Goal: Transaction & Acquisition: Book appointment/travel/reservation

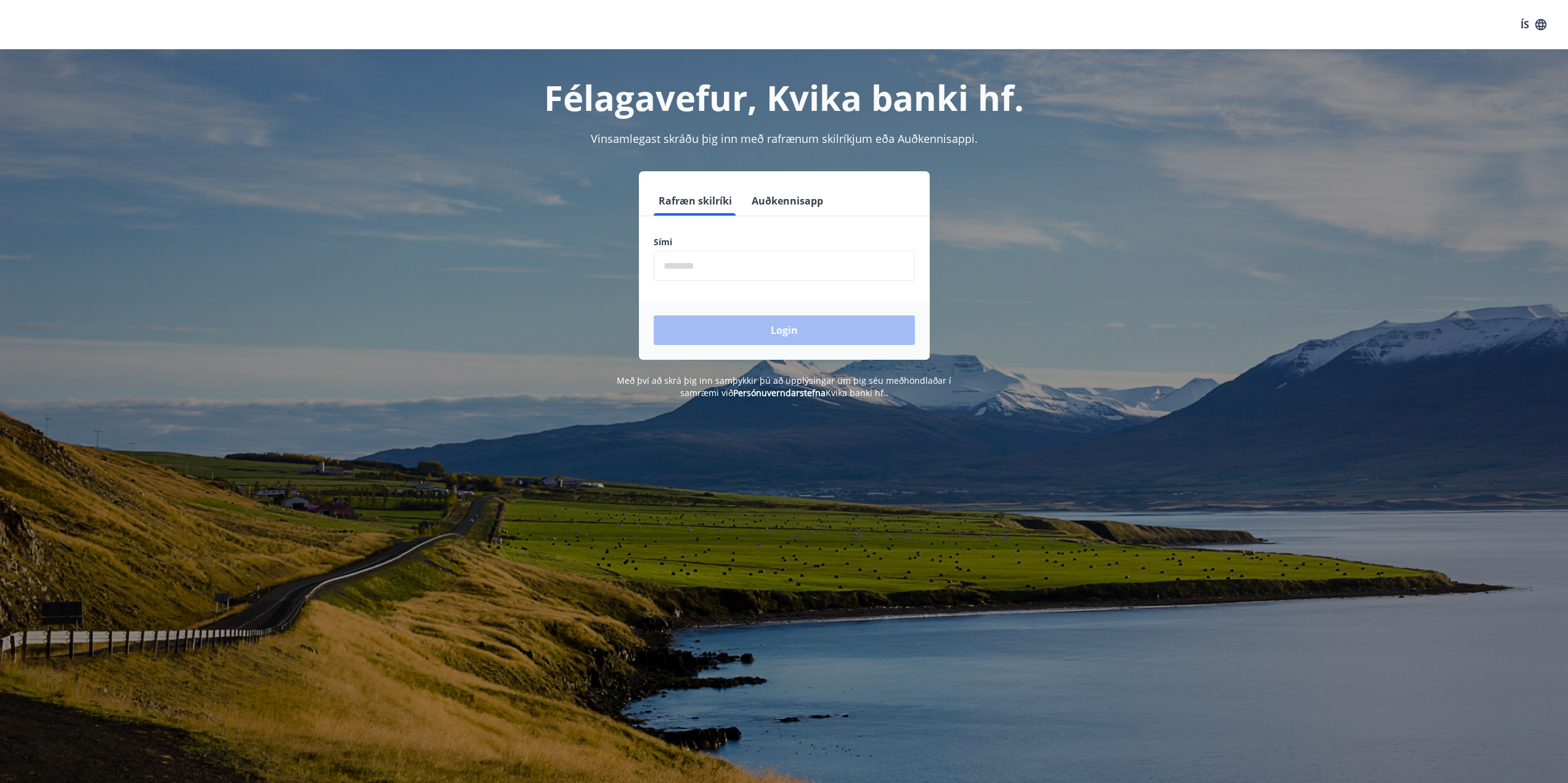
click at [712, 271] on input "phone" at bounding box center [784, 266] width 262 height 30
type input "********"
click at [654, 316] on button "Login" at bounding box center [784, 330] width 262 height 29
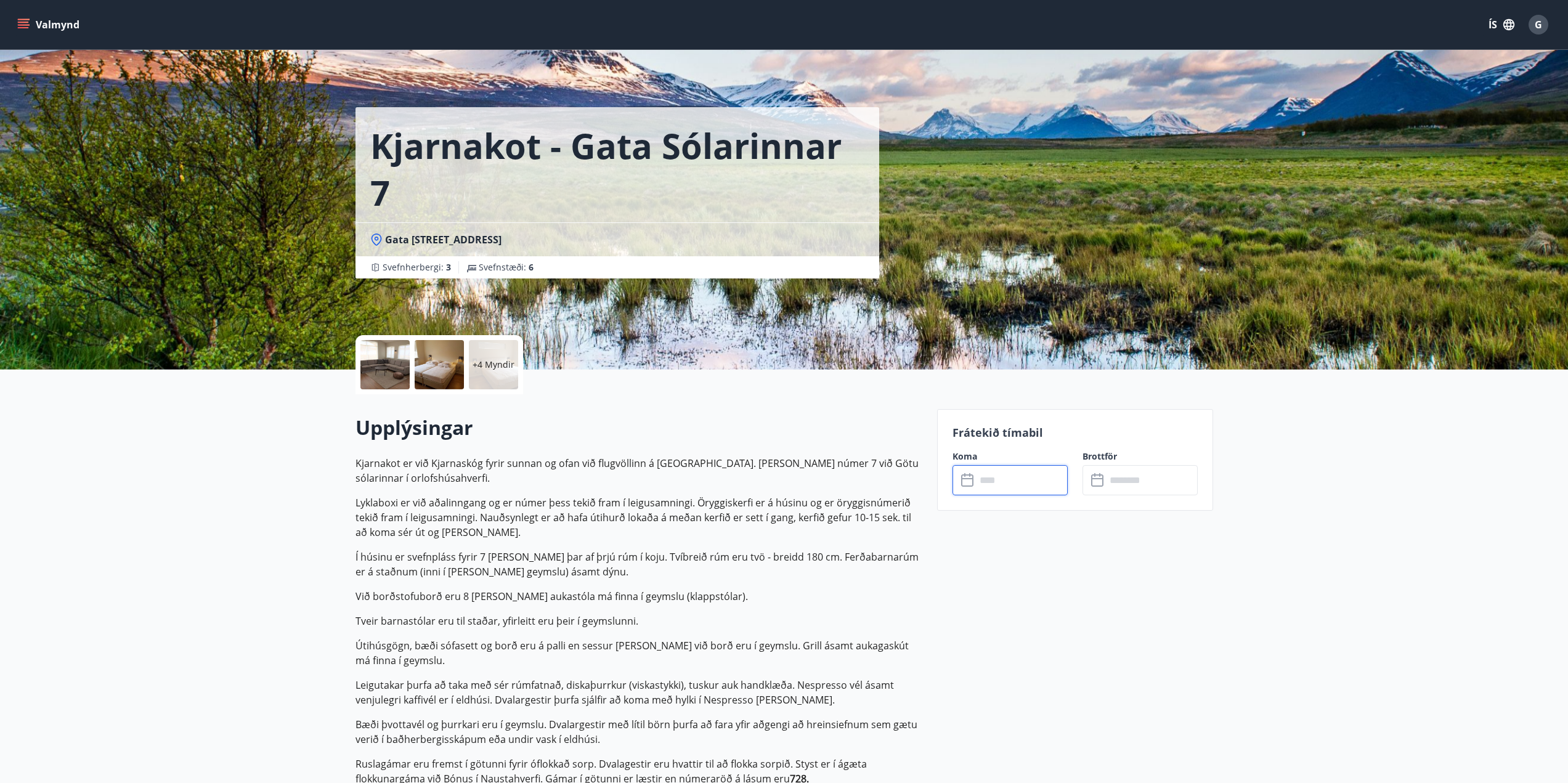
click at [1006, 475] on input "text" at bounding box center [1022, 480] width 91 height 30
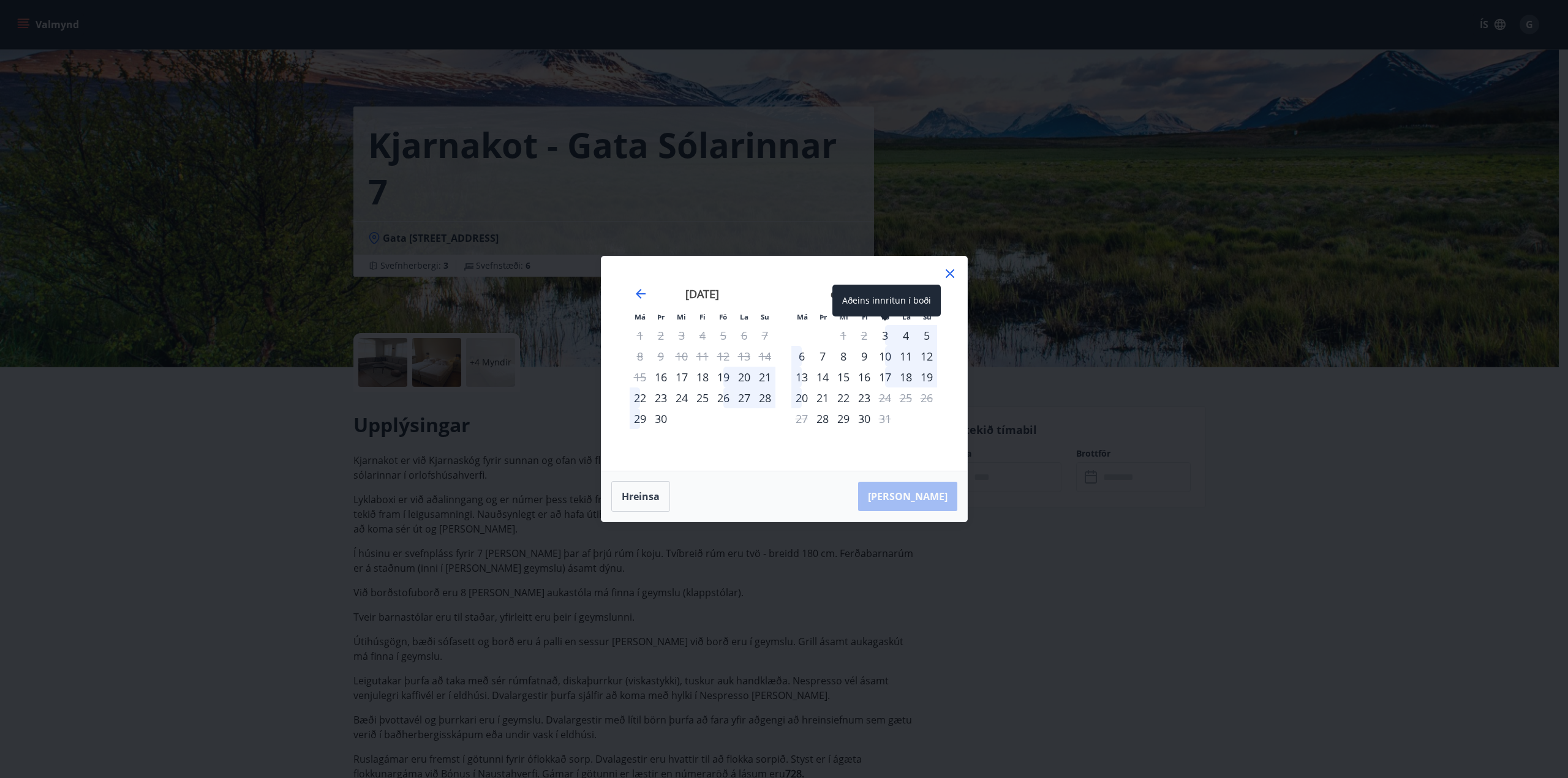
click at [887, 334] on div "3" at bounding box center [885, 336] width 21 height 21
click at [929, 333] on div "5" at bounding box center [926, 336] width 21 height 21
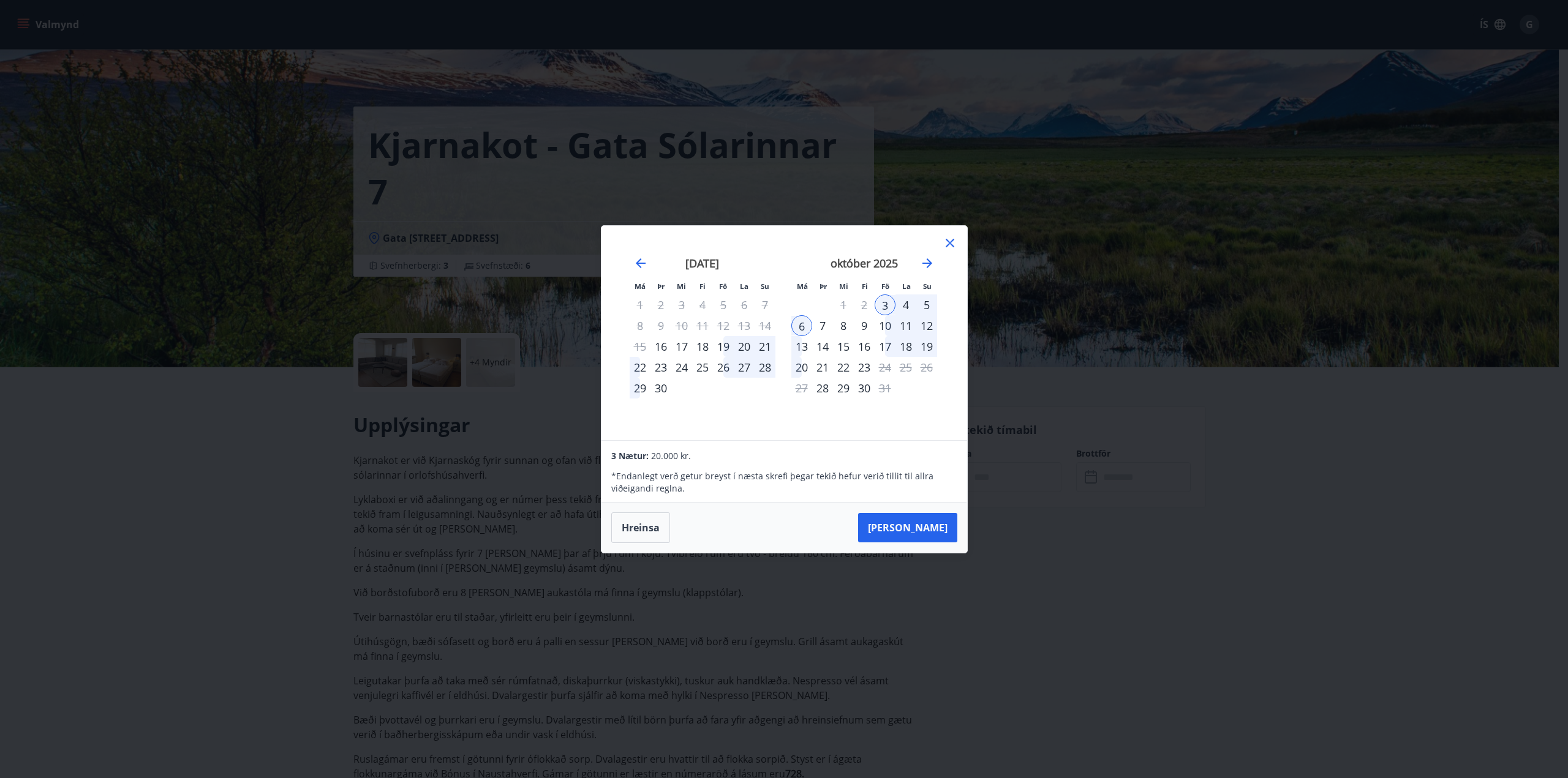
click at [927, 302] on div "5" at bounding box center [926, 305] width 21 height 21
drag, startPoint x: 796, startPoint y: 328, endPoint x: 940, endPoint y: 311, distance: 145.0
click at [940, 312] on div "október 2025 1 2 3 4 5 6 7 8 9 10 11 12 13 14 15 16 17 18 19 20 21 22 23 24 25 …" at bounding box center [864, 341] width 162 height 201
click at [929, 303] on div "5" at bounding box center [926, 305] width 21 height 21
click at [891, 306] on div "3" at bounding box center [885, 305] width 21 height 21
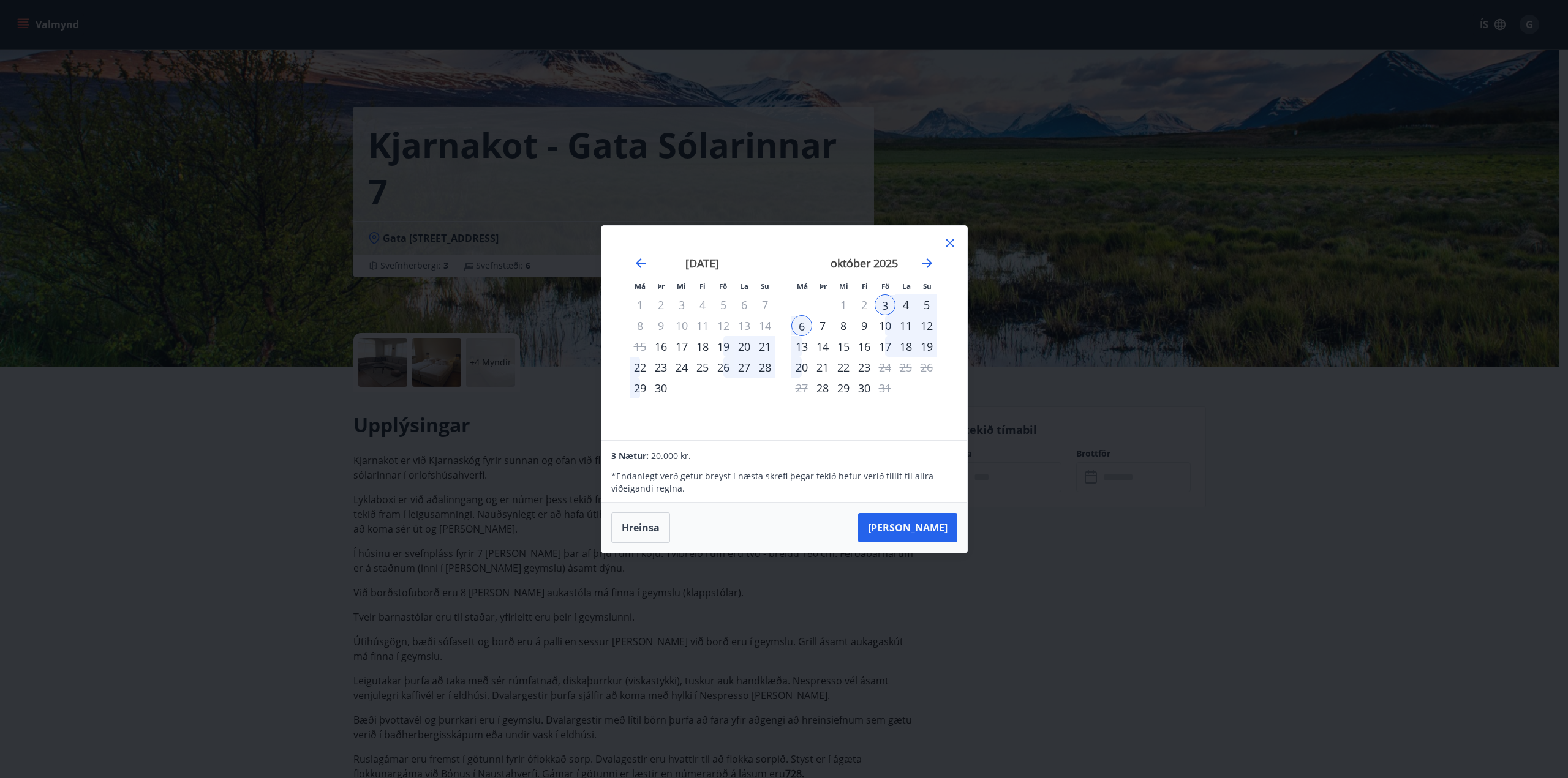
click at [908, 309] on div "4" at bounding box center [906, 305] width 21 height 21
click at [866, 308] on div "2" at bounding box center [864, 305] width 21 height 21
click at [860, 328] on div "9" at bounding box center [864, 325] width 21 height 21
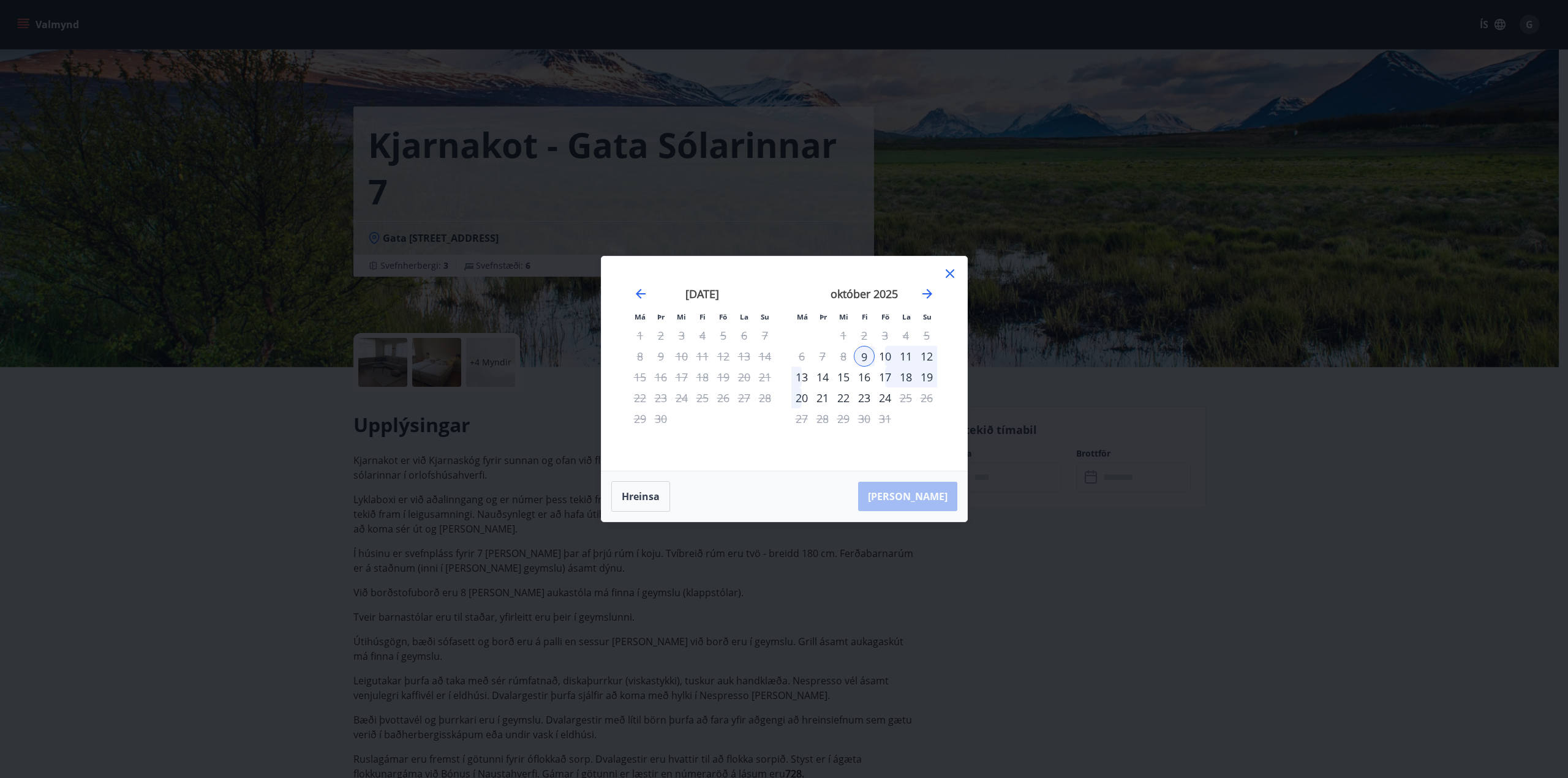
click at [886, 336] on div "3" at bounding box center [885, 336] width 21 height 21
click at [949, 275] on icon at bounding box center [950, 273] width 15 height 15
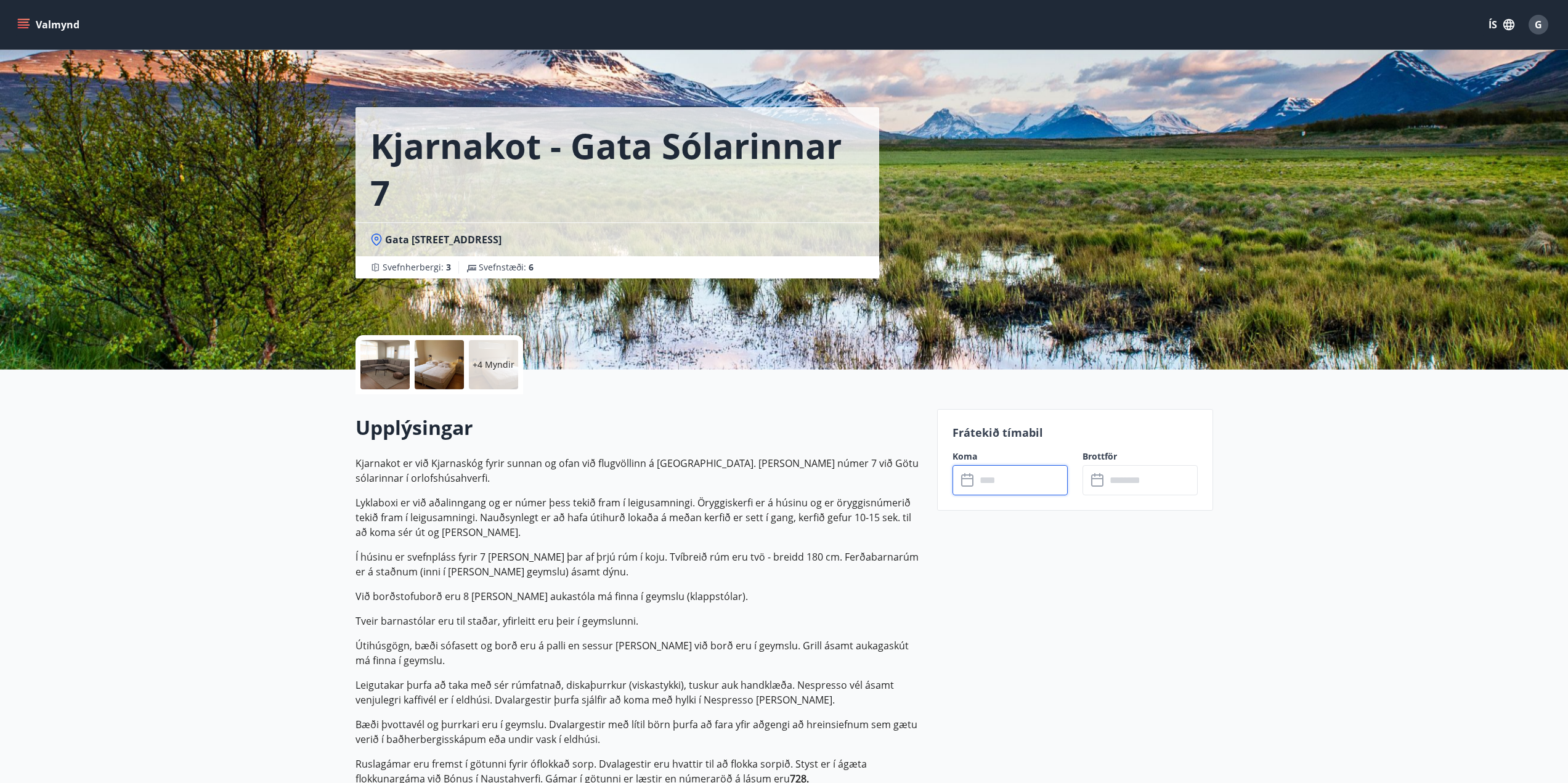
click at [989, 490] on input "text" at bounding box center [1022, 480] width 91 height 30
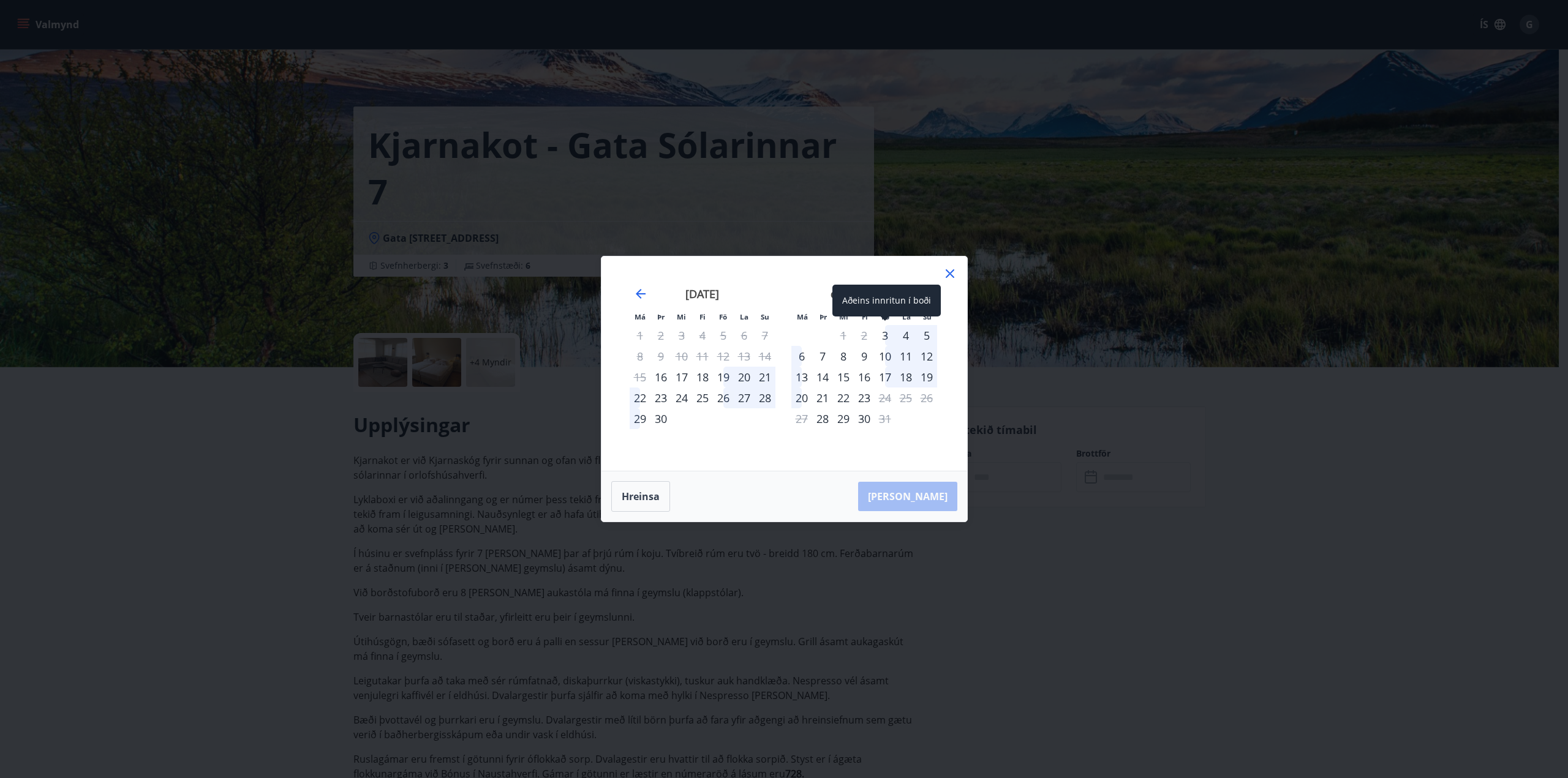
click at [889, 333] on div "3" at bounding box center [885, 336] width 21 height 21
click at [927, 335] on div "5" at bounding box center [926, 336] width 21 height 21
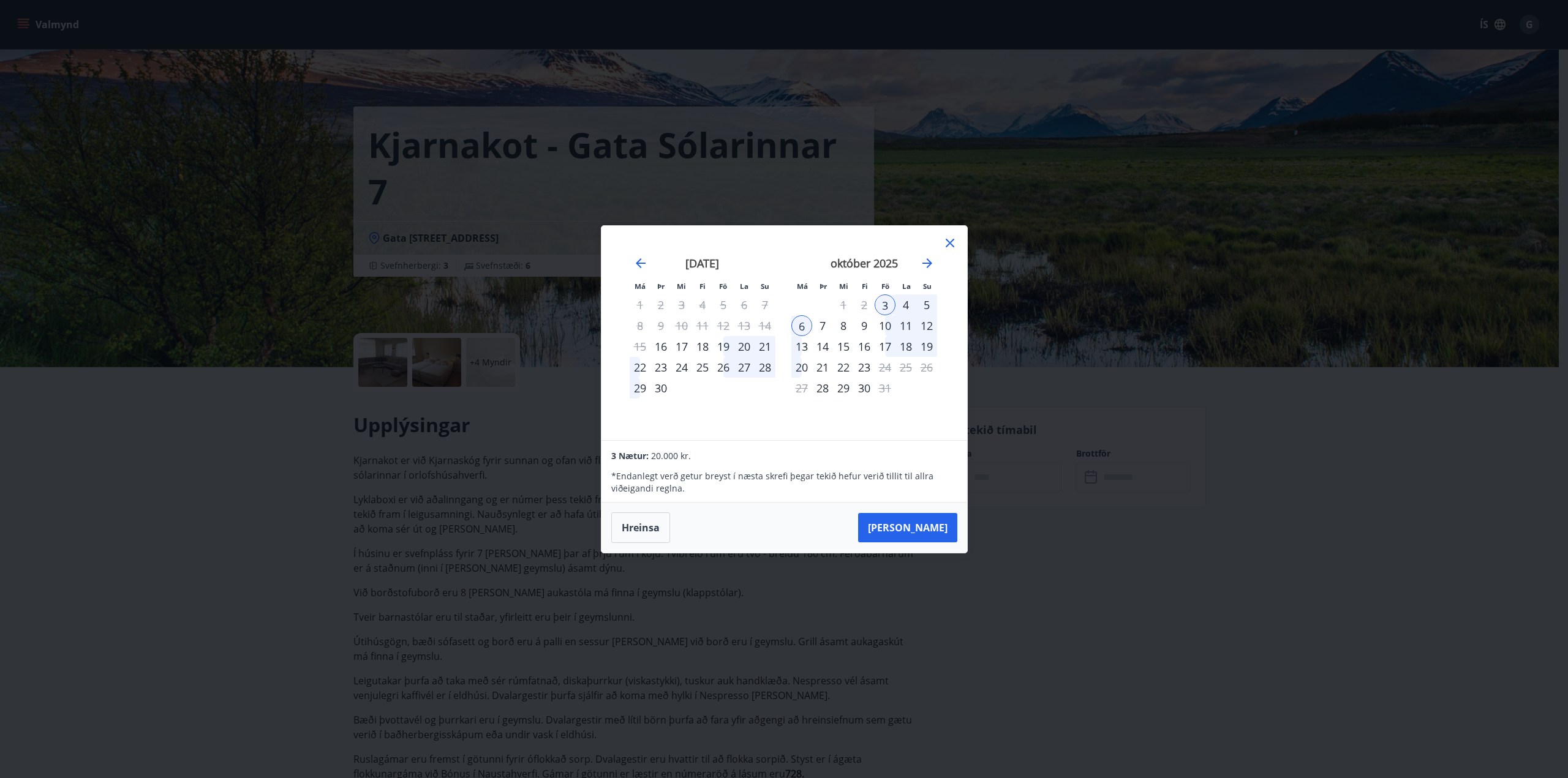
click at [935, 526] on button "Taka Frá" at bounding box center [908, 527] width 100 height 29
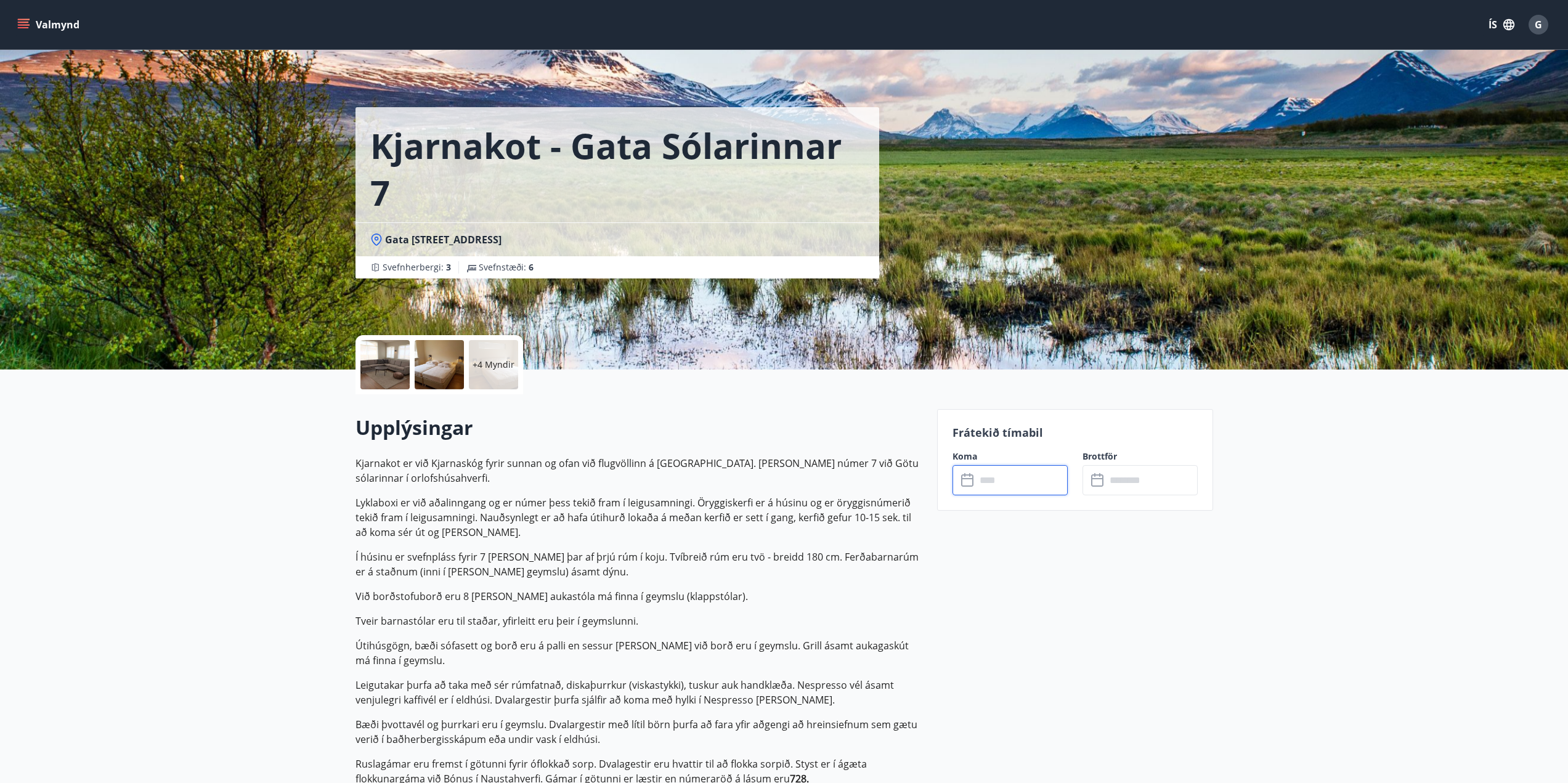
type input "******"
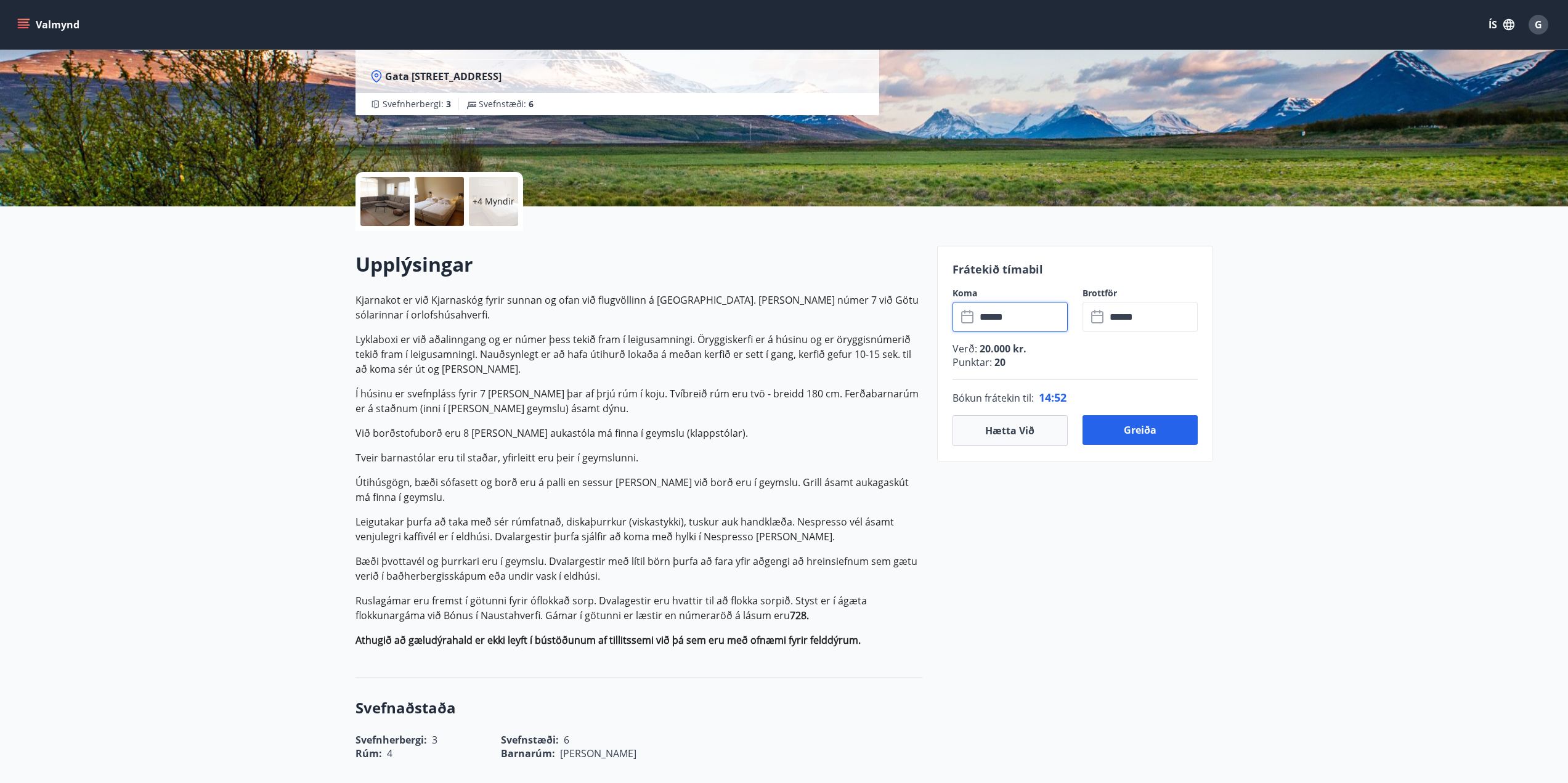
scroll to position [184, 0]
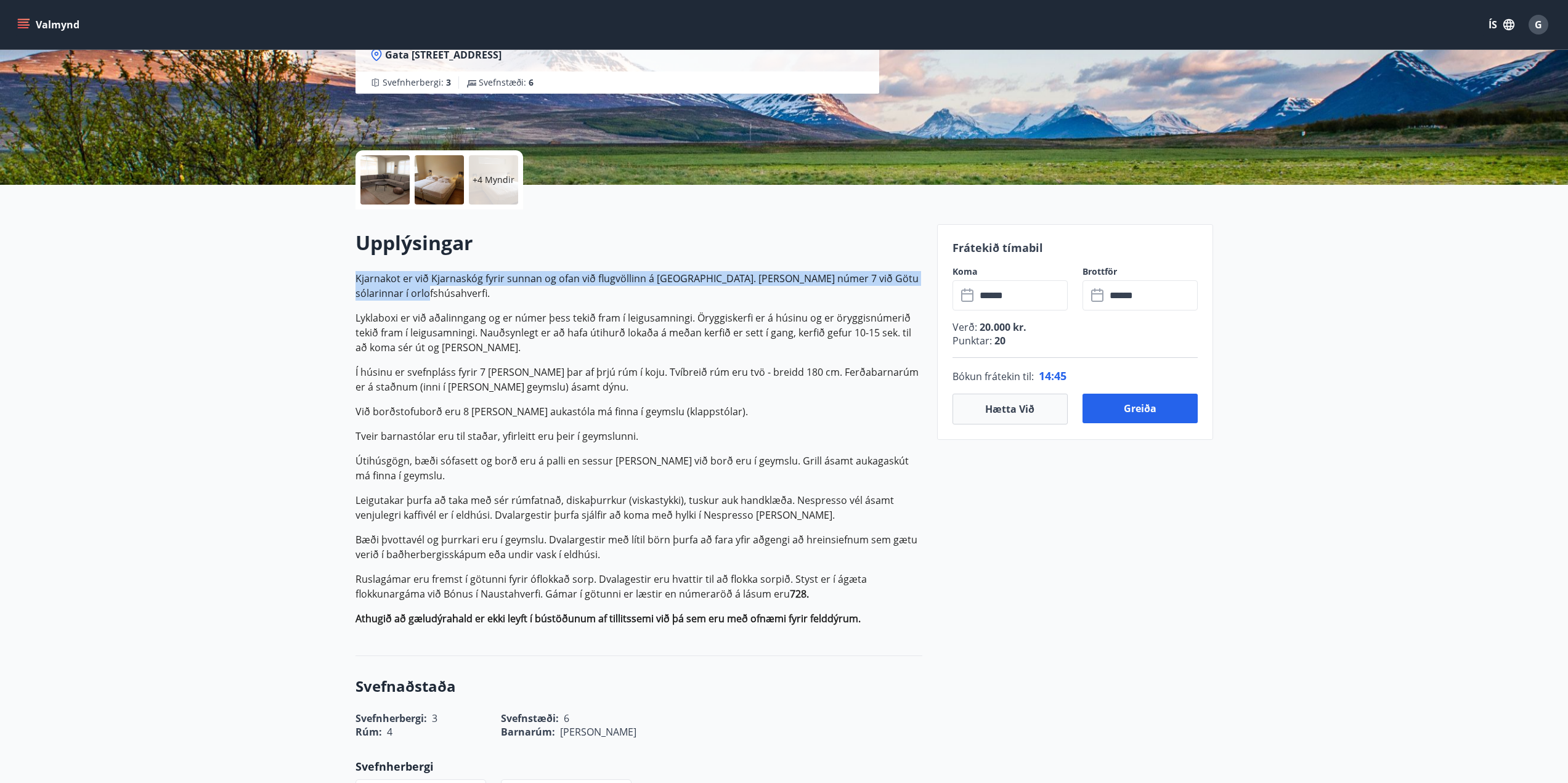
drag, startPoint x: 354, startPoint y: 277, endPoint x: 491, endPoint y: 294, distance: 138.1
copy p "Kjarnakot er við Kjarnaskóg fyrir sunnan og ofan við flugvöllinn á [GEOGRAPHIC_…"
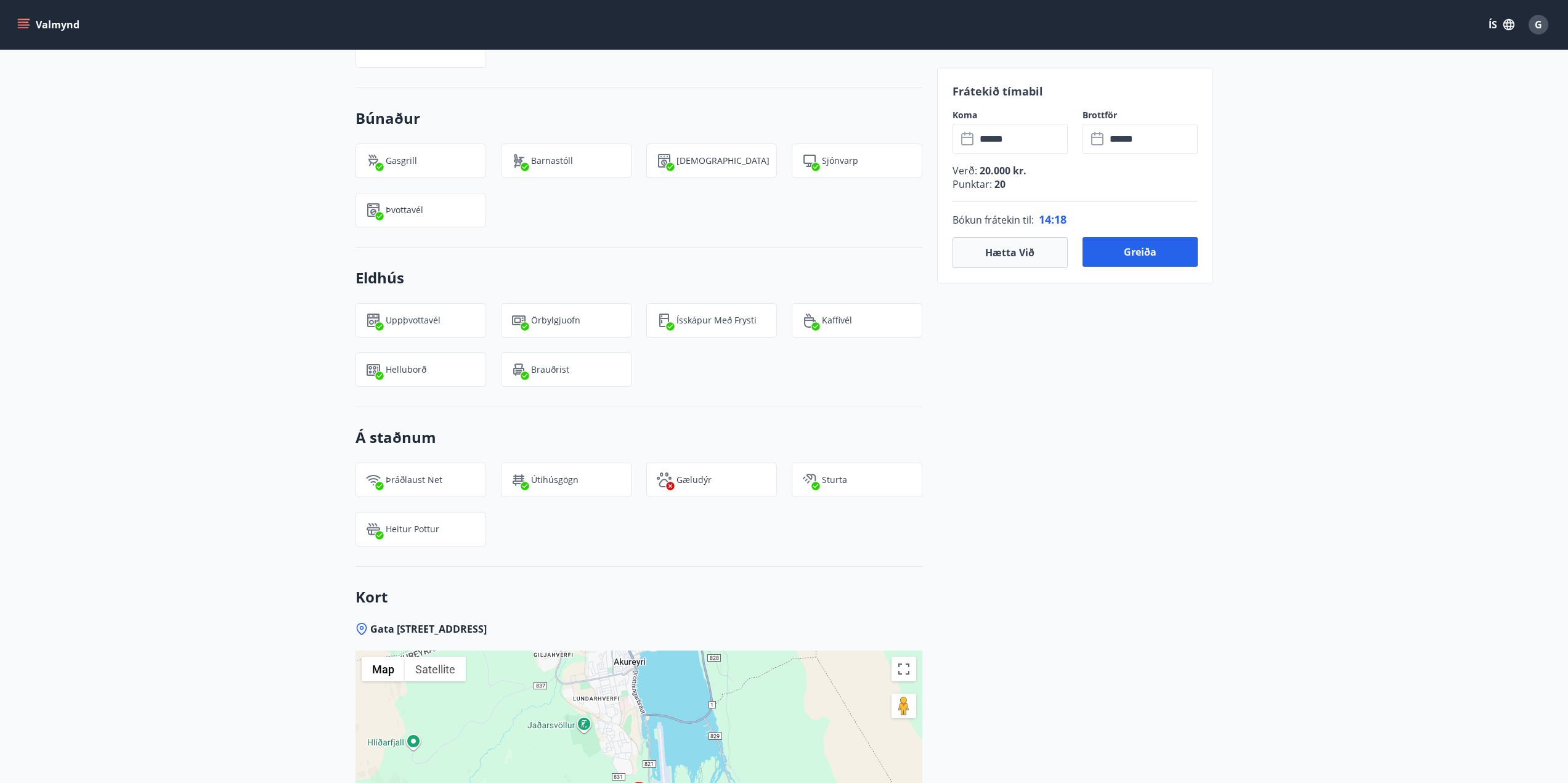
scroll to position [1232, 0]
drag, startPoint x: 1088, startPoint y: 454, endPoint x: 1094, endPoint y: 451, distance: 6.7
click at [1089, 454] on div "Frátekið tímabil Koma ​ ****** ​ Brottför ​ ****** ​ Verð : 20.000 kr. Punktar …" at bounding box center [1075, 111] width 276 height 1869
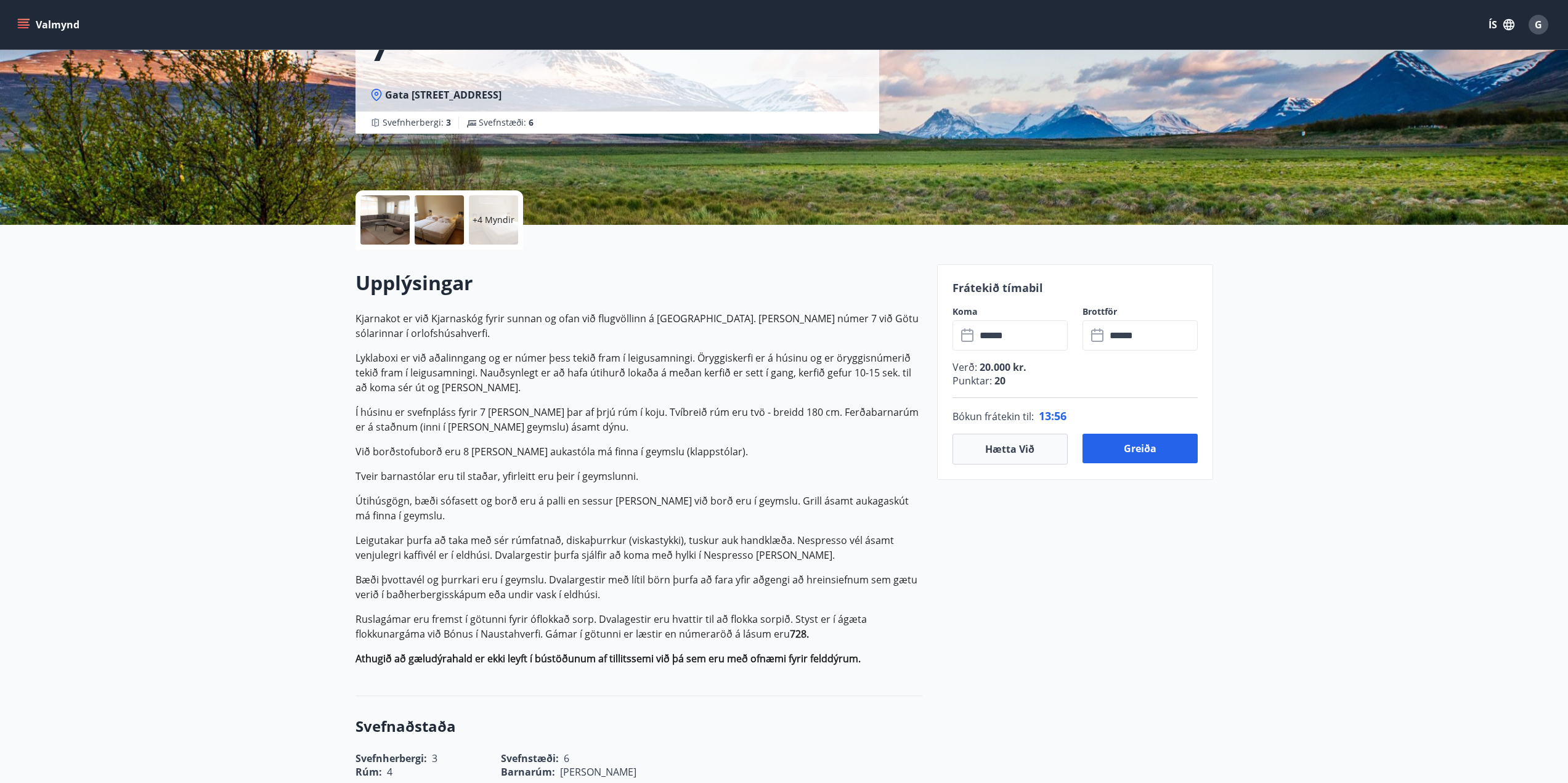
scroll to position [123, 0]
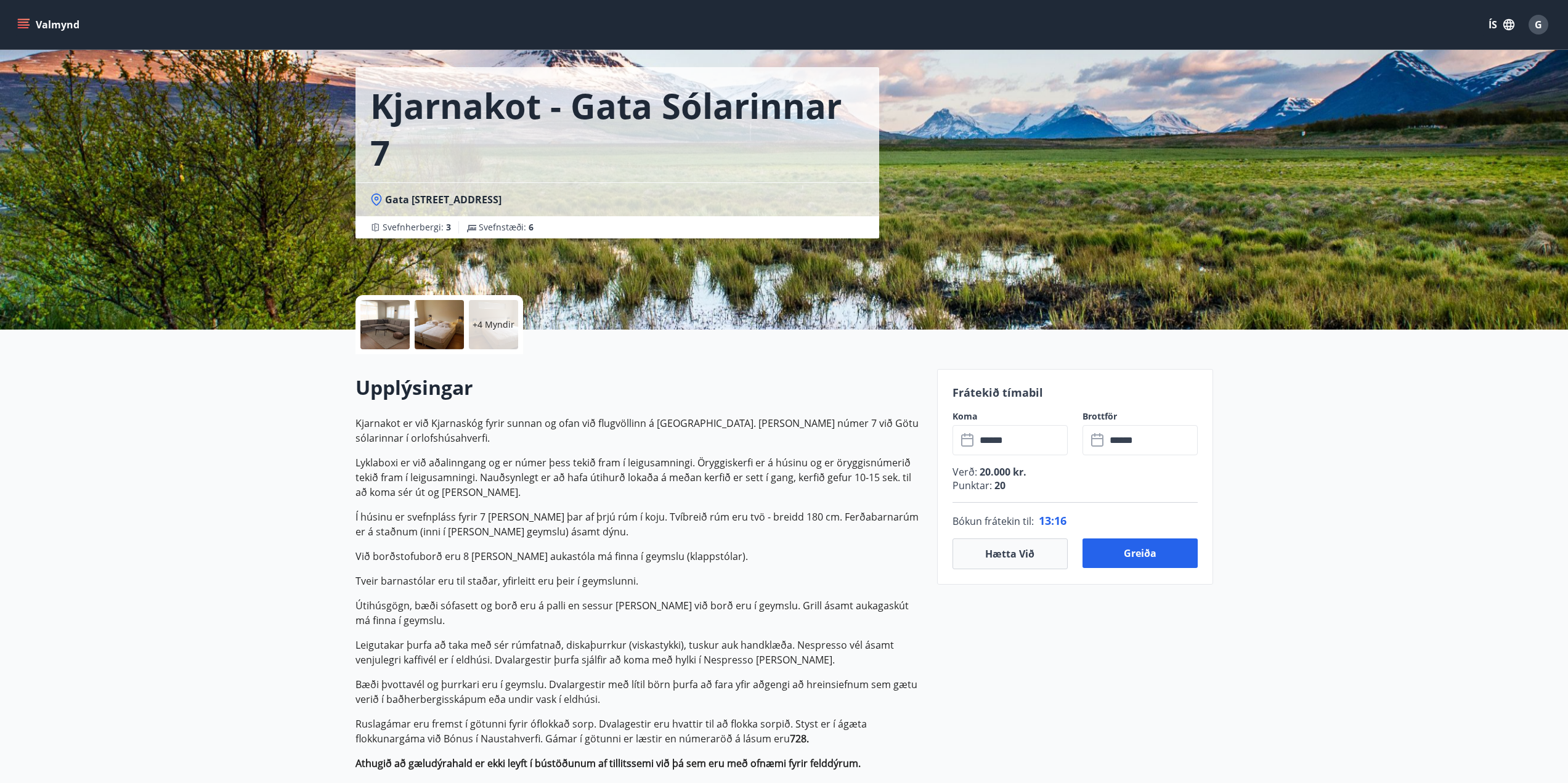
scroll to position [61, 0]
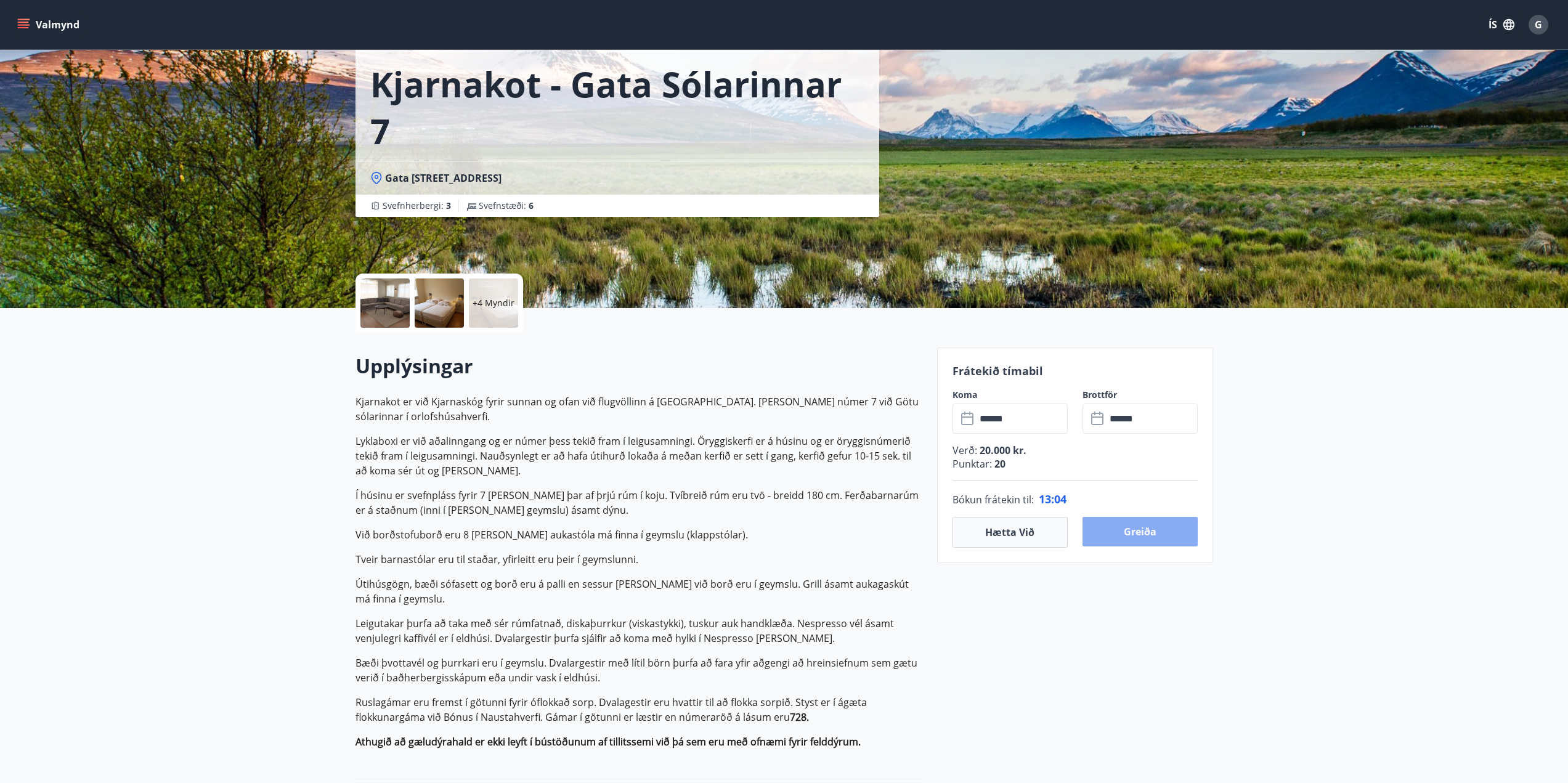
click at [1133, 535] on button "Greiða" at bounding box center [1140, 531] width 115 height 29
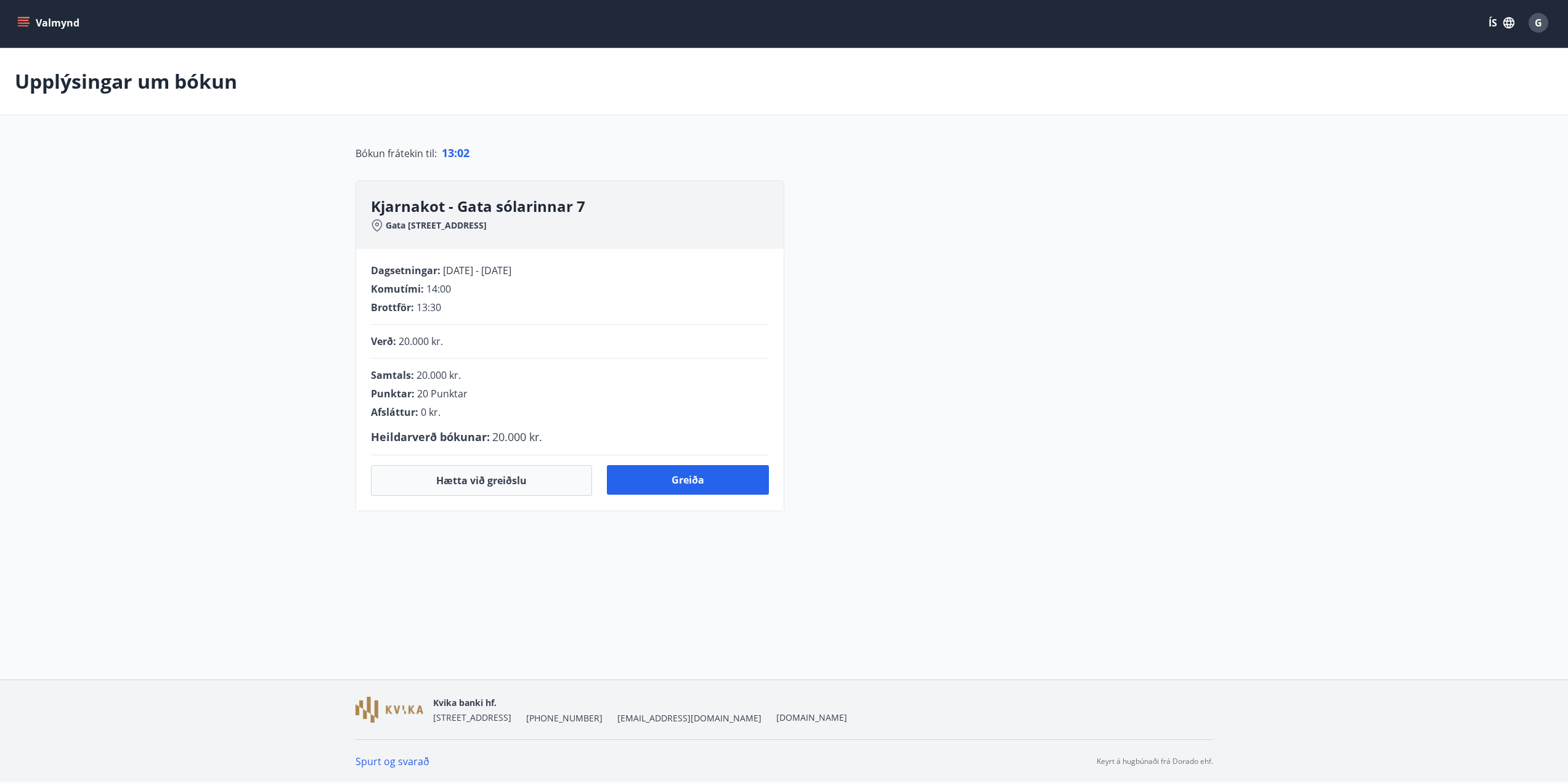
scroll to position [32, 0]
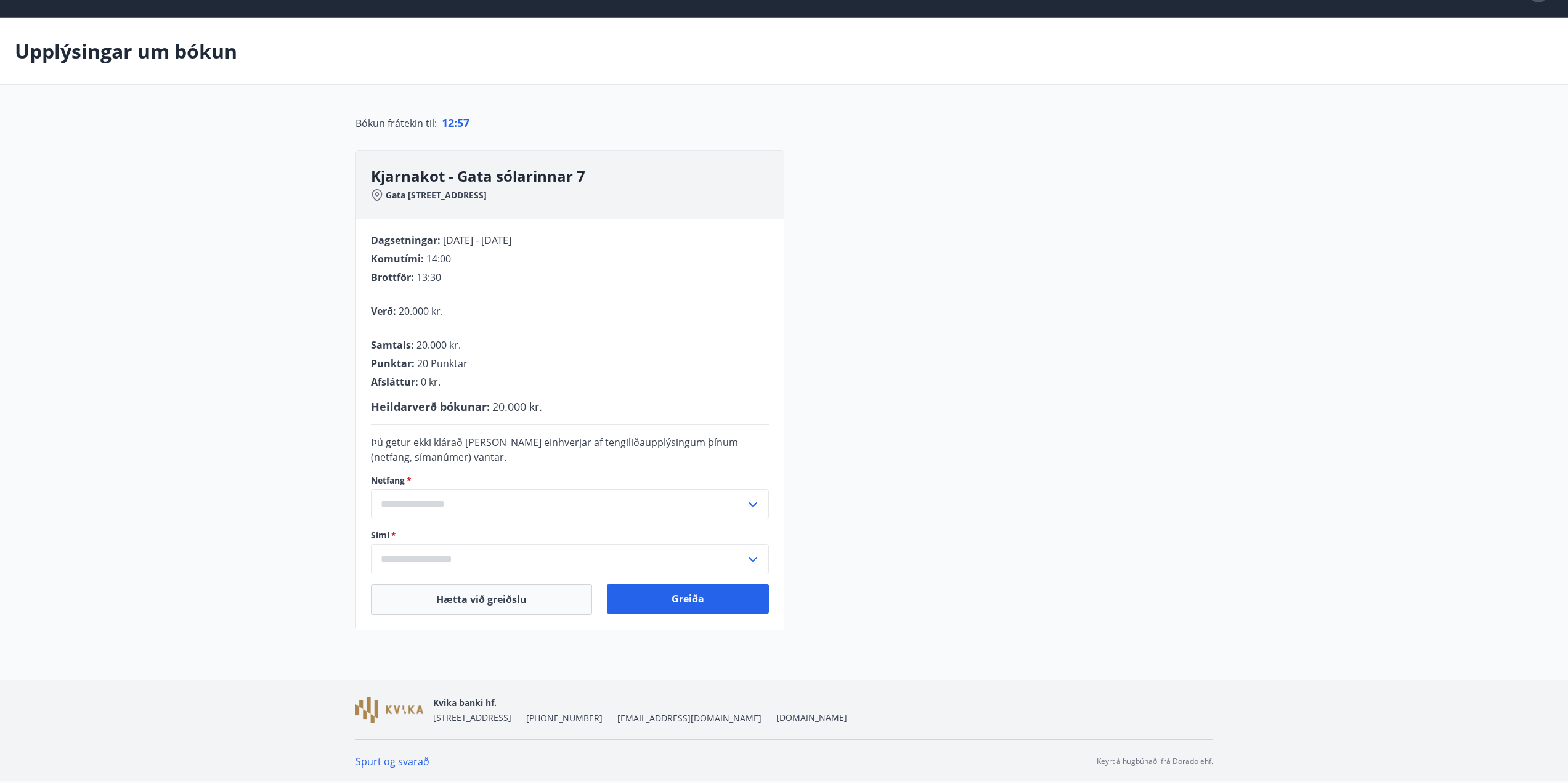
click at [402, 508] on input "text" at bounding box center [558, 504] width 375 height 30
drag, startPoint x: 437, startPoint y: 447, endPoint x: 484, endPoint y: 451, distance: 47.2
click at [484, 451] on div "Þú getur ekki klárað kaupin ef einhverjar af tengiliðaupplýsingum þínum (netfan…" at bounding box center [570, 449] width 398 height 29
click at [360, 438] on div "Dagsetningar : 03.10.2025 - 06.10.2025 Komutími : 14:00 Brottför : 13:30 Verð :…" at bounding box center [570, 424] width 428 height 411
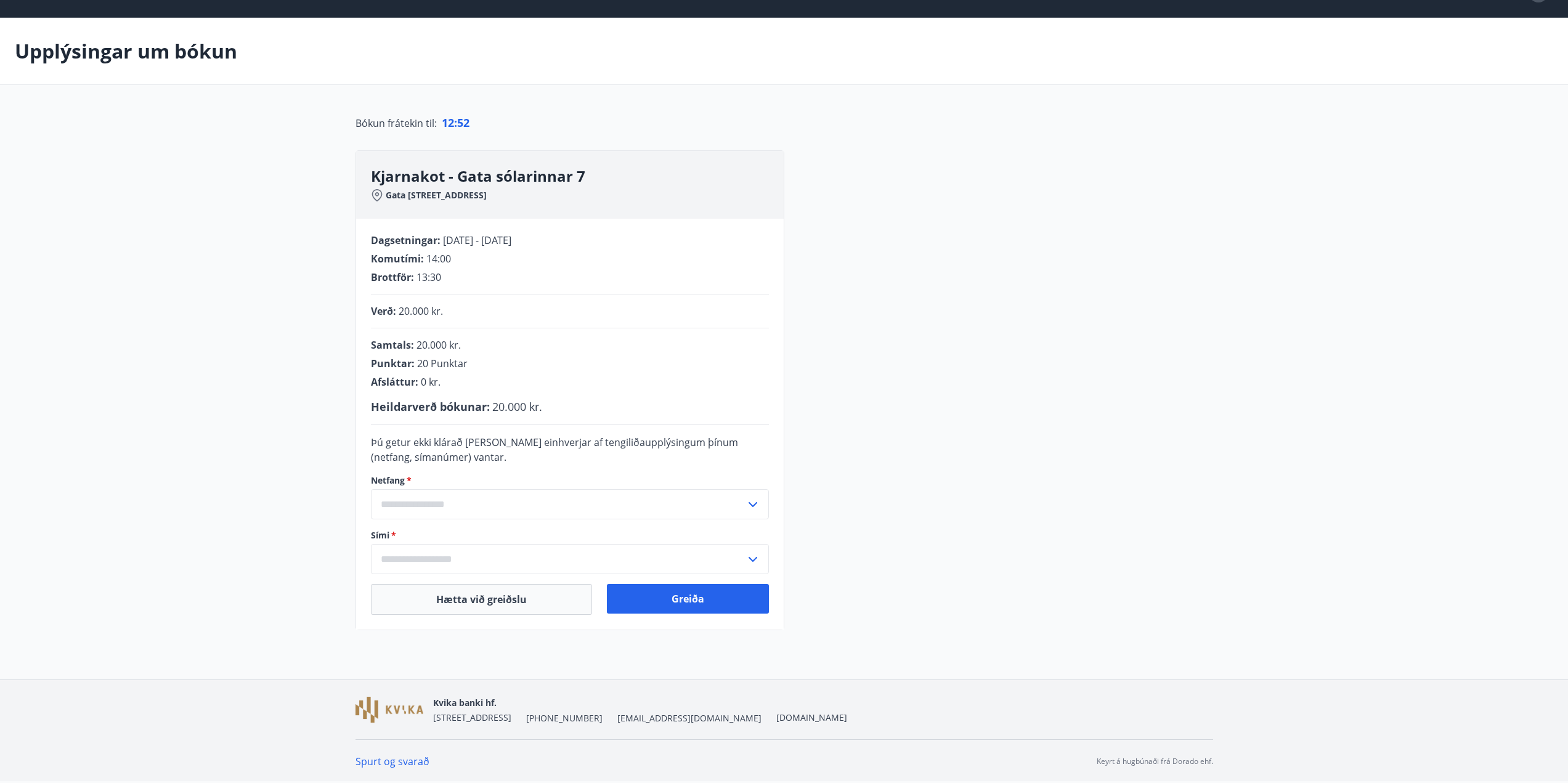
click at [433, 556] on input "text" at bounding box center [558, 559] width 375 height 30
click at [428, 509] on input "text" at bounding box center [558, 504] width 375 height 30
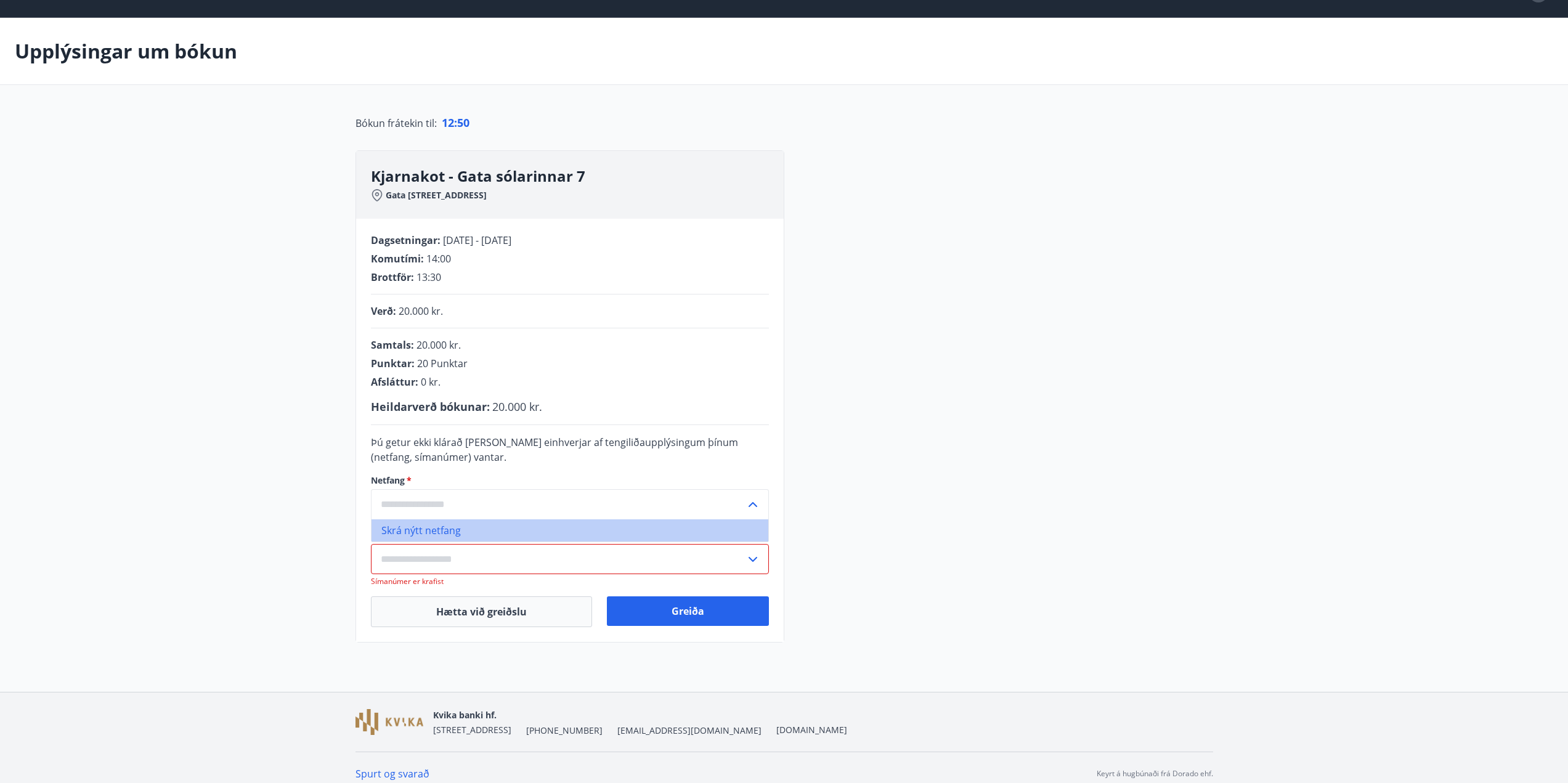
click at [431, 526] on li "Skrá nýtt netfang" at bounding box center [569, 530] width 397 height 22
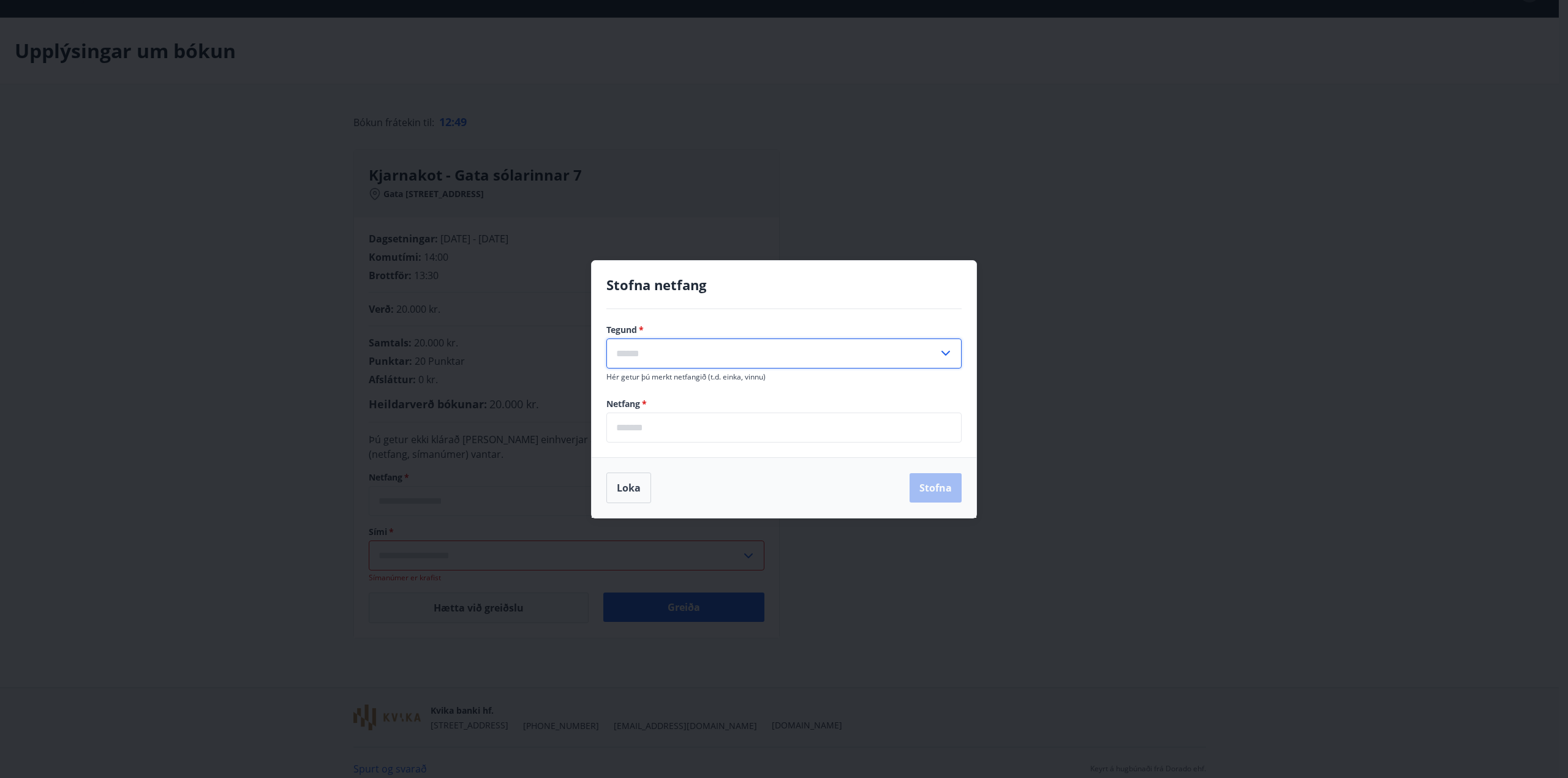
click at [672, 354] on input "text" at bounding box center [772, 354] width 332 height 30
click at [643, 399] on li "Vinnu" at bounding box center [784, 401] width 354 height 22
type input "*****"
click at [648, 426] on input "email" at bounding box center [783, 427] width 355 height 30
type input "**********"
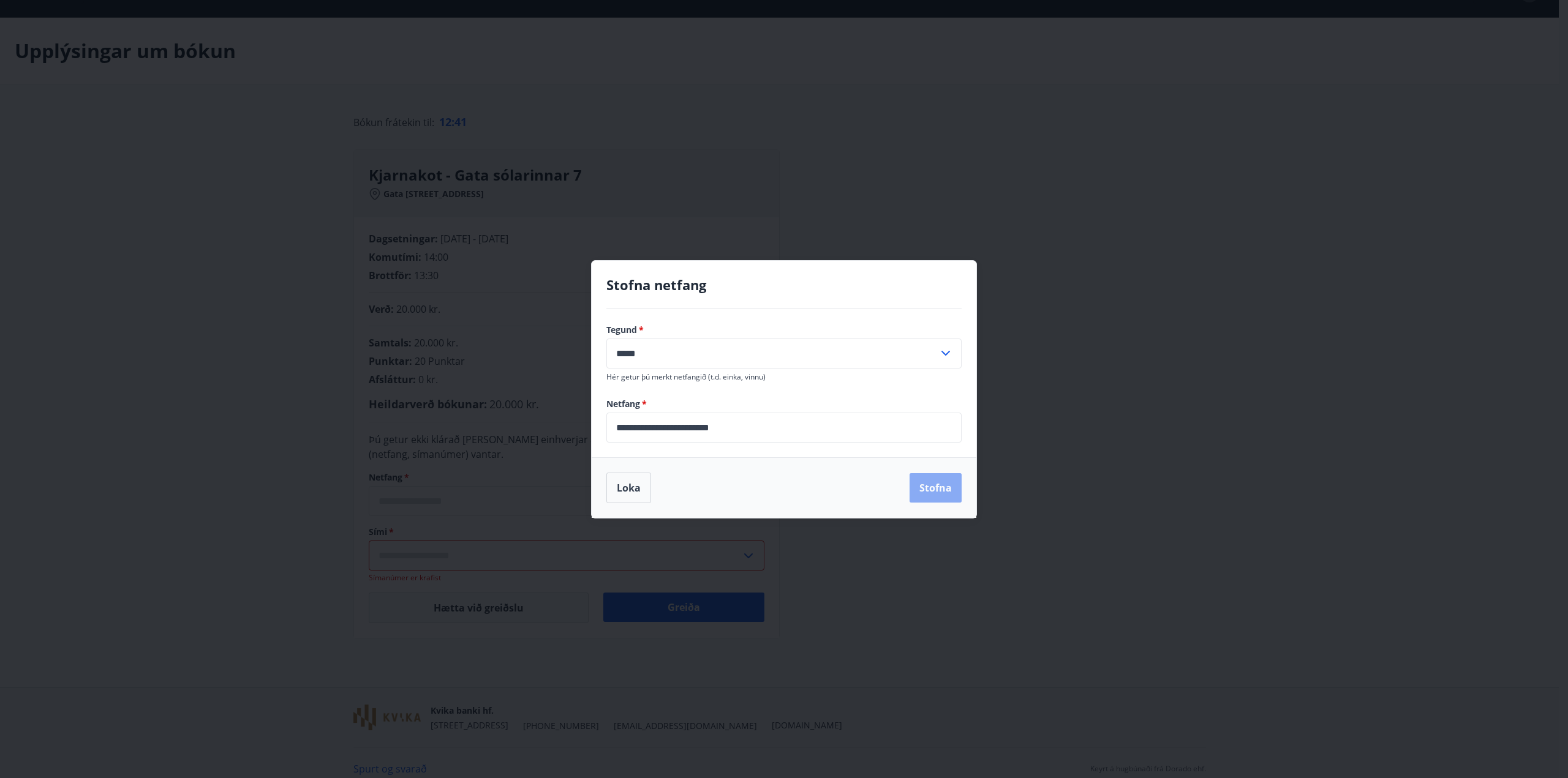
click at [940, 487] on button "Stofna" at bounding box center [936, 487] width 52 height 29
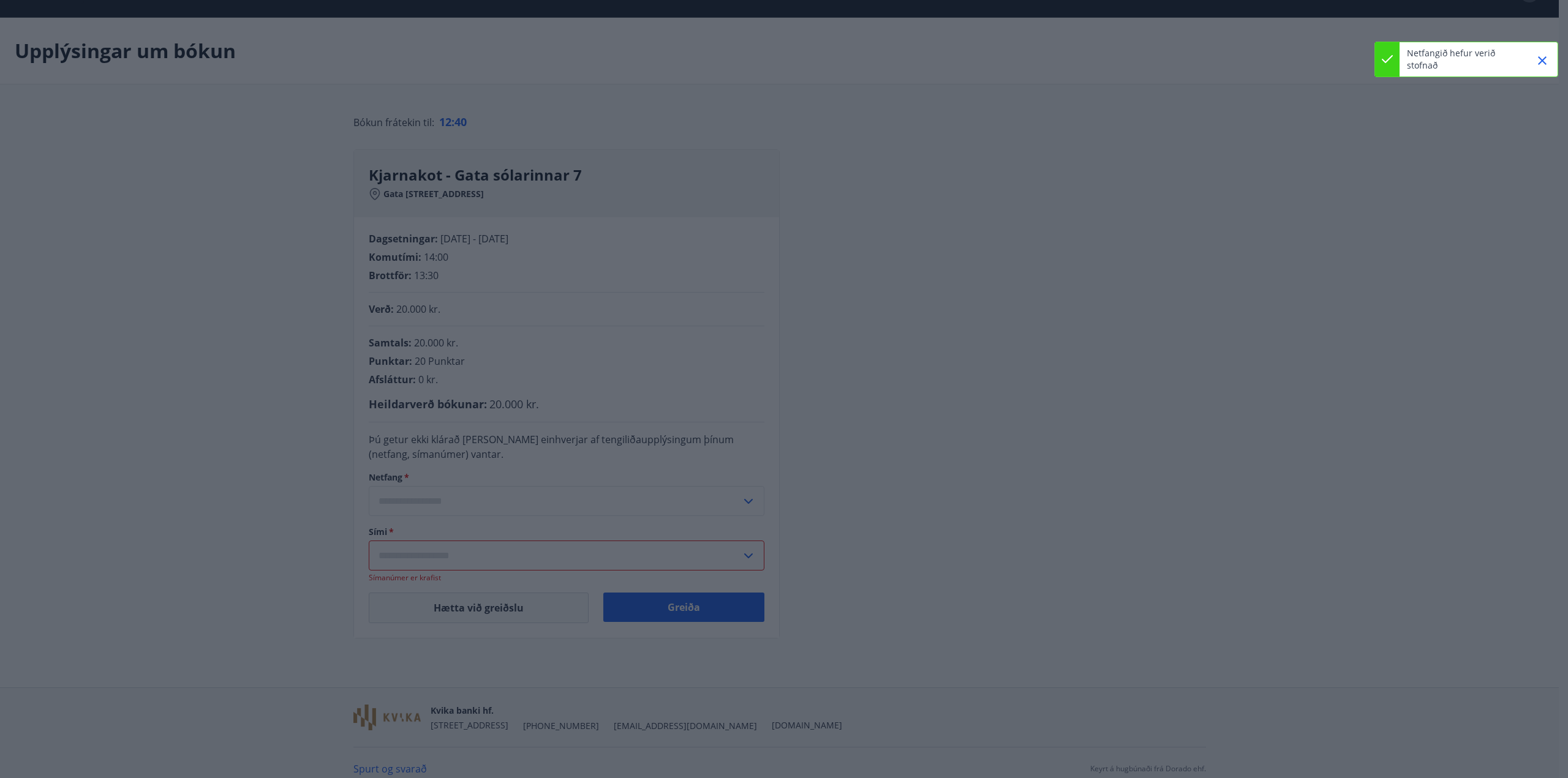
type input "**********"
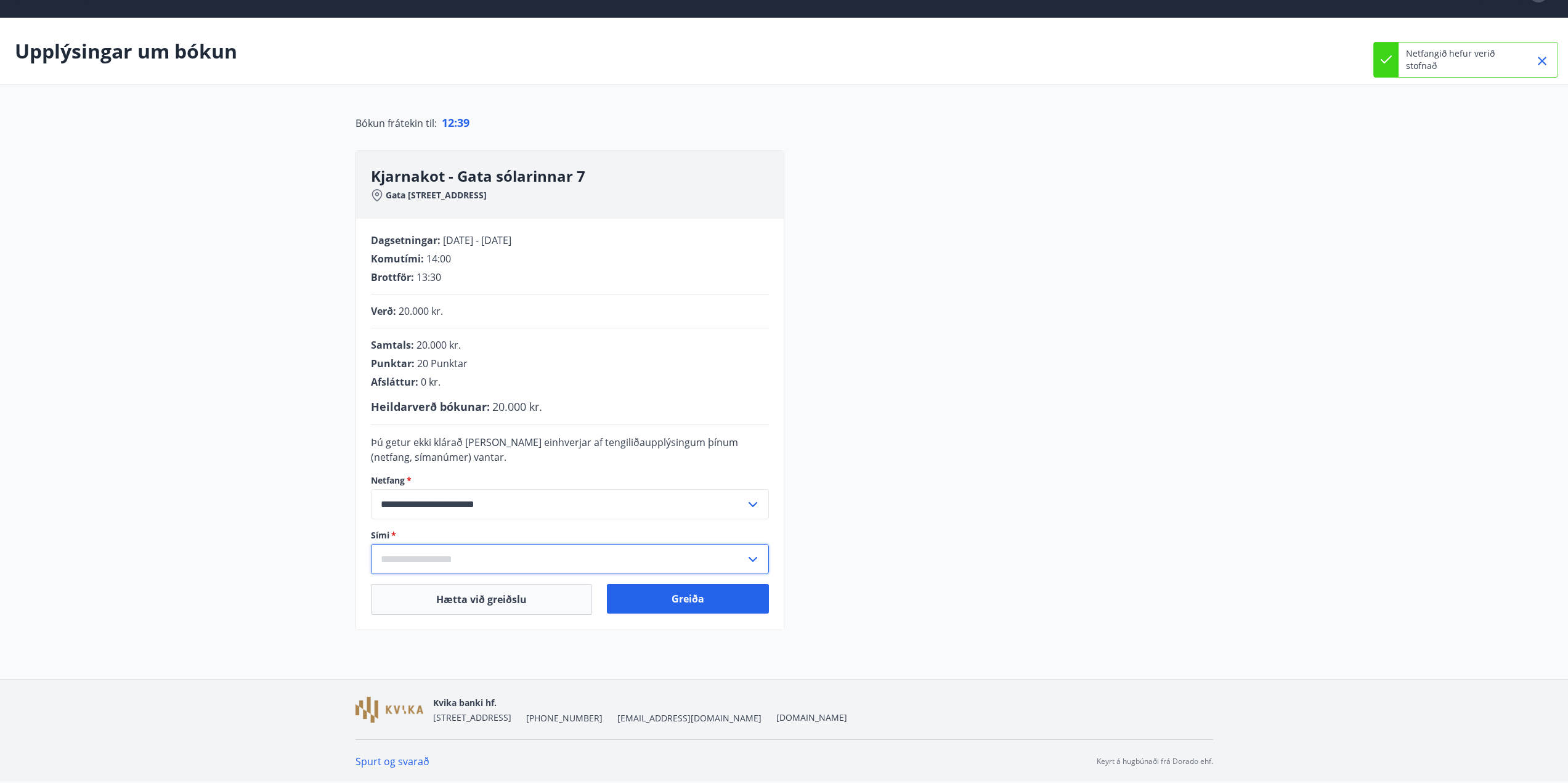
click at [498, 556] on input "text" at bounding box center [558, 559] width 375 height 30
click at [437, 584] on li "Skrá nýtt símanúmer" at bounding box center [569, 585] width 397 height 22
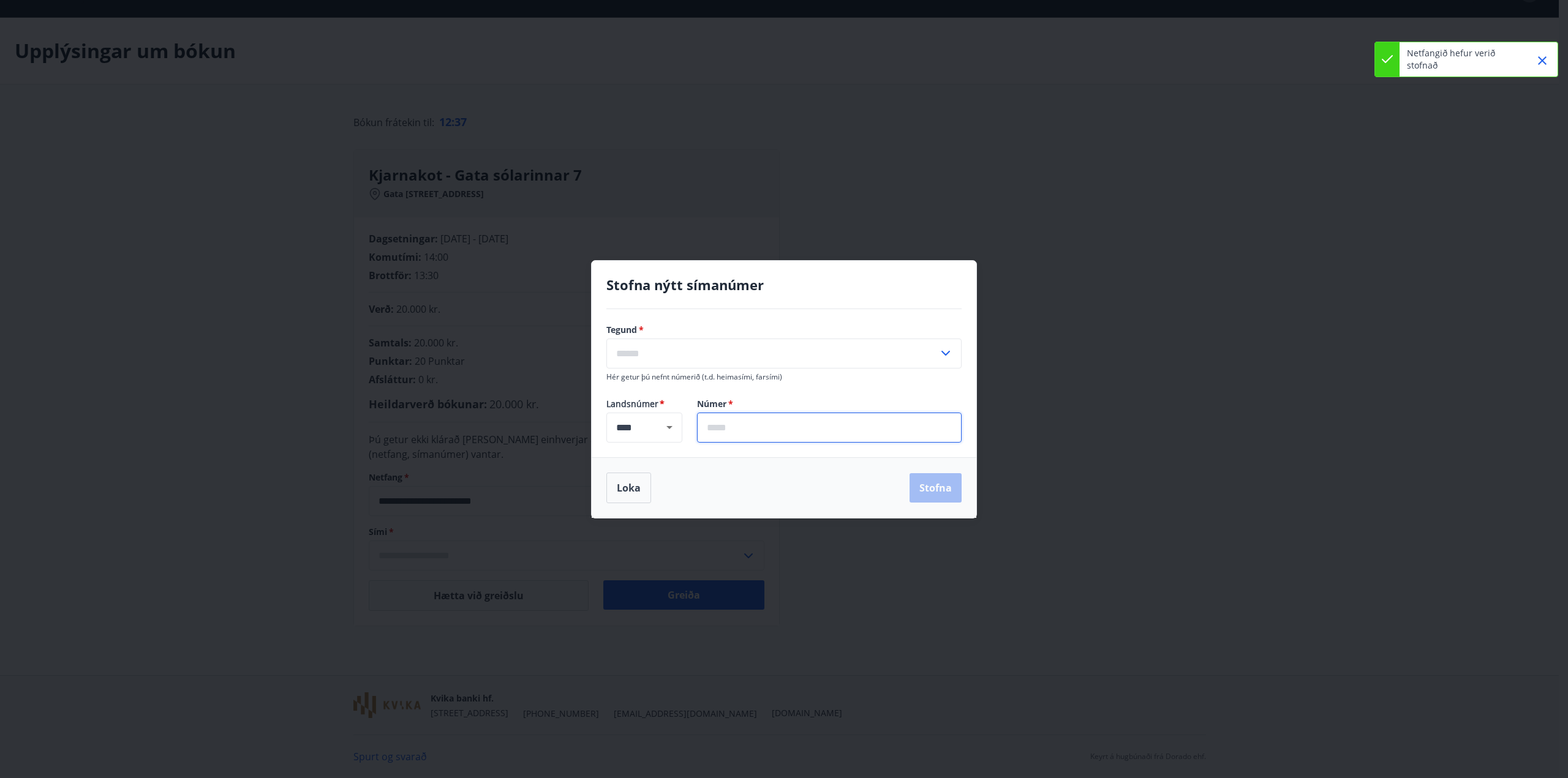
click at [729, 424] on input "text" at bounding box center [829, 427] width 265 height 30
type input "*******"
click at [782, 340] on input "text" at bounding box center [772, 354] width 332 height 30
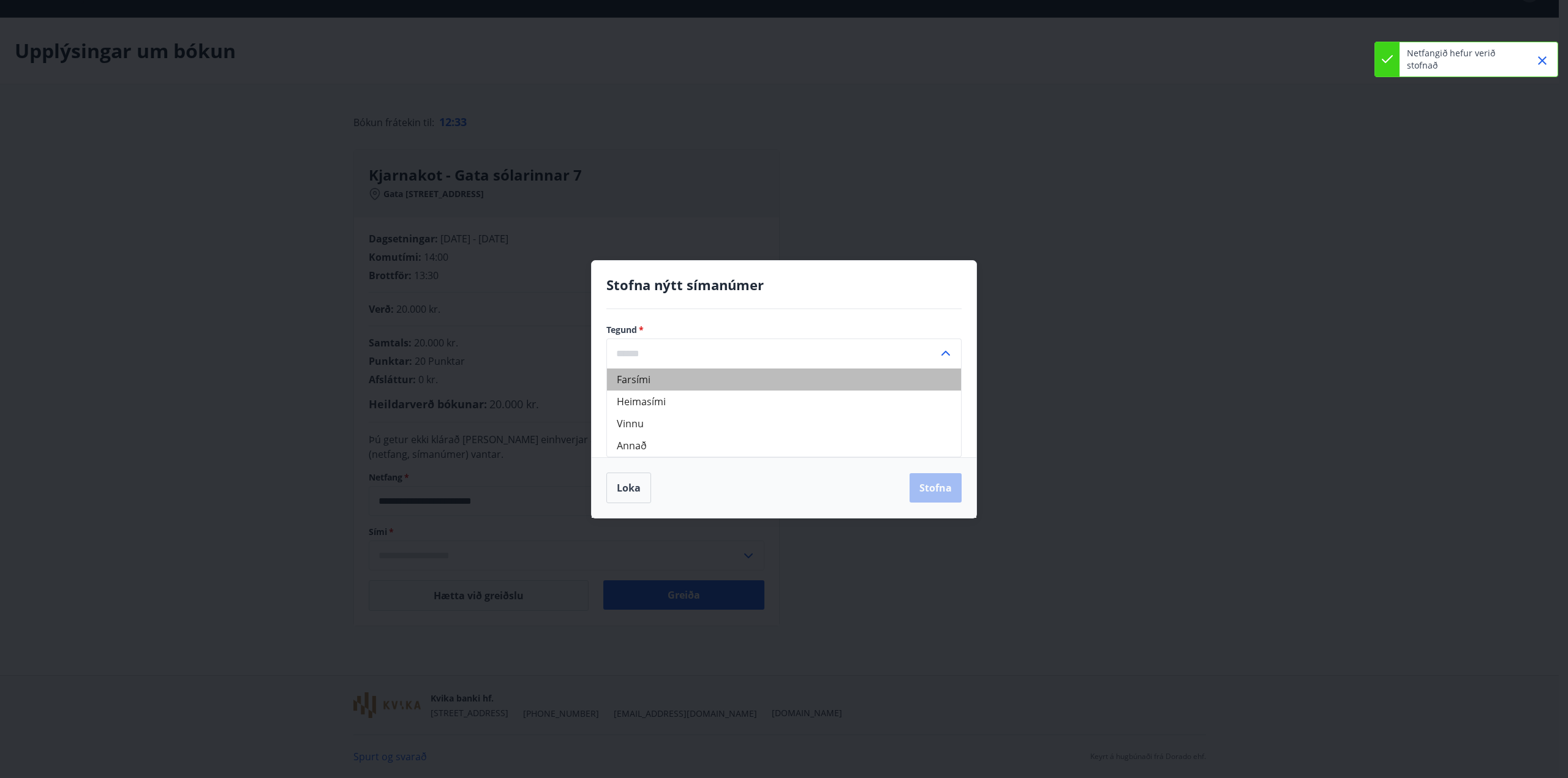
click at [710, 382] on li "Farsími" at bounding box center [784, 380] width 354 height 22
type input "*******"
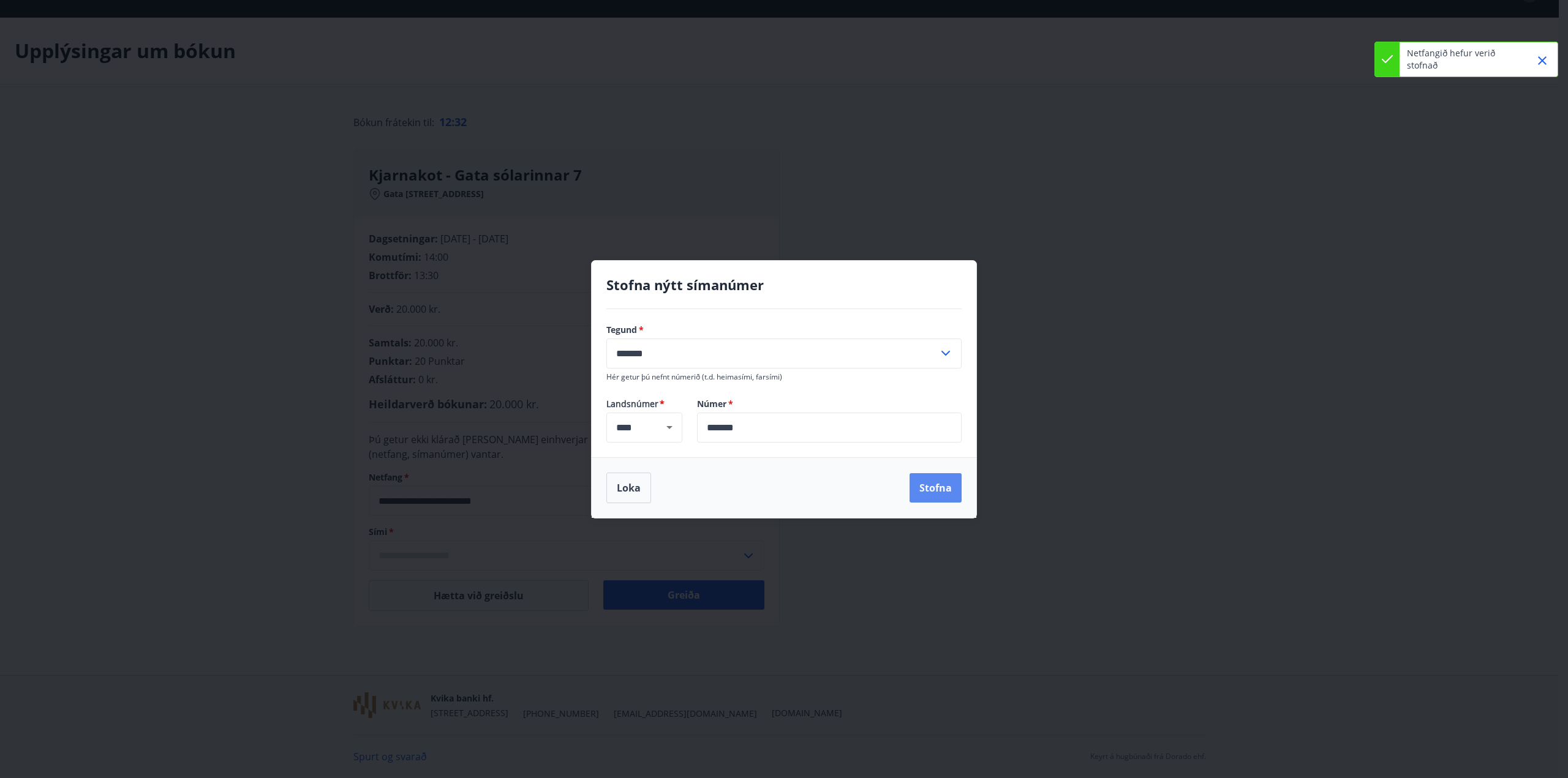
click at [940, 486] on button "Stofna" at bounding box center [936, 487] width 52 height 29
type input "**********"
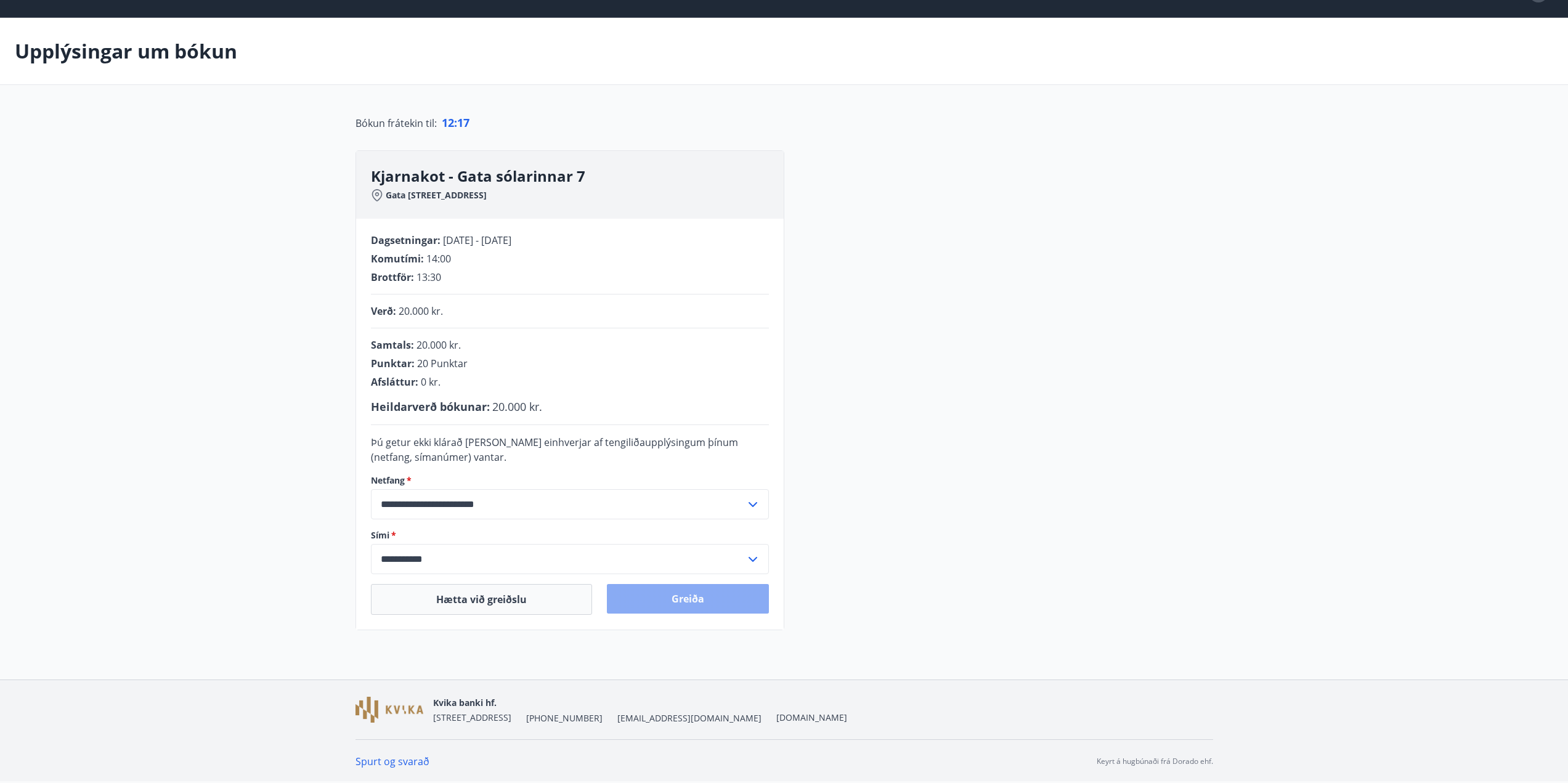
click at [694, 597] on button "Greiða" at bounding box center [688, 599] width 162 height 29
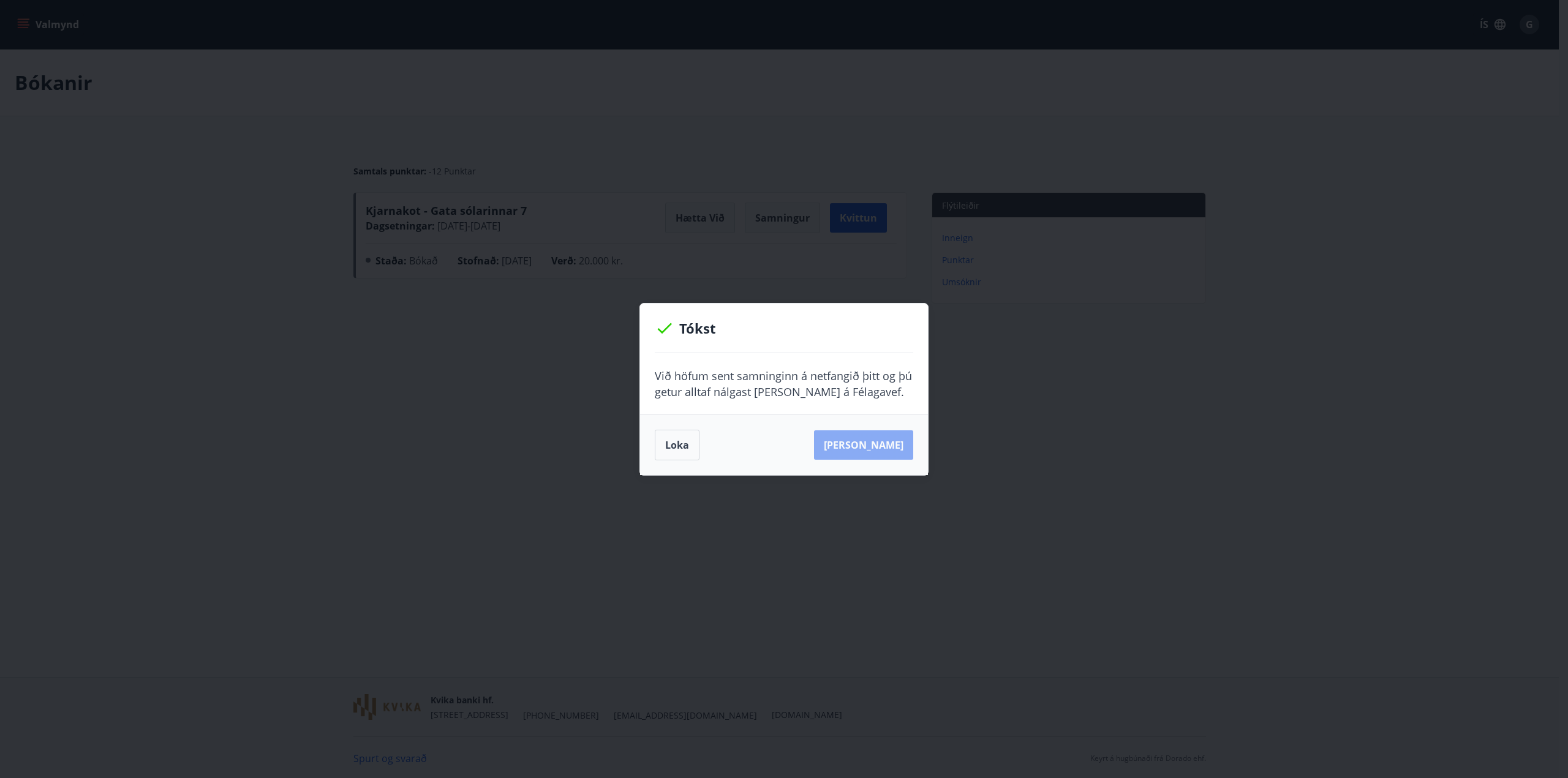
click at [887, 445] on button "[PERSON_NAME]" at bounding box center [864, 445] width 100 height 29
click at [679, 444] on button "Loka" at bounding box center [677, 445] width 45 height 31
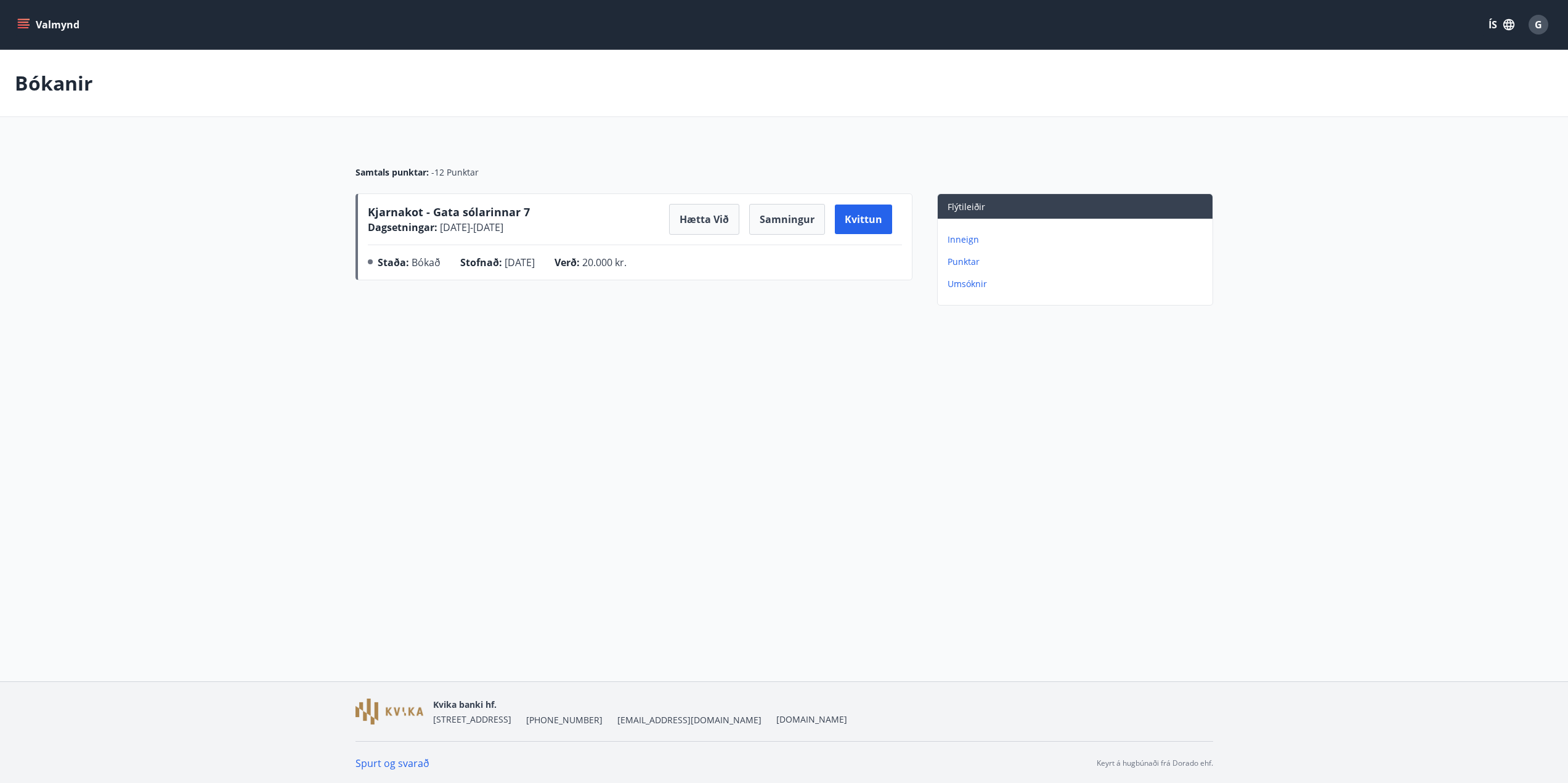
click at [650, 414] on div "Valmynd ÍS G Bókanir Samtals punktar : -12 Punktar Kjarnakot - Gata sólarinnar …" at bounding box center [784, 340] width 1568 height 681
click at [968, 262] on p "Punktar" at bounding box center [1077, 262] width 260 height 12
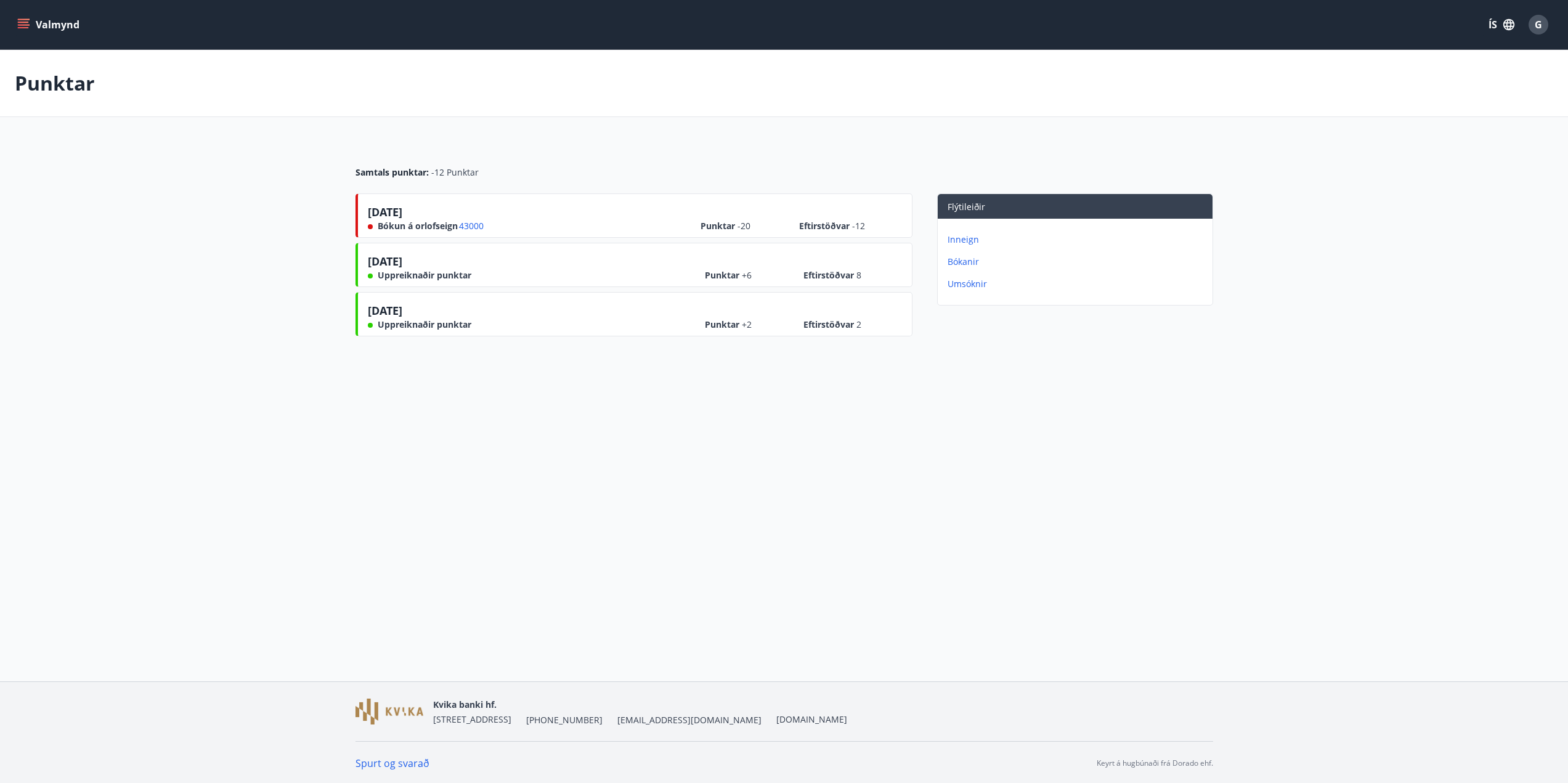
click at [976, 395] on div "Valmynd ÍS G Punktar Samtals punktar : -12 Punktar [DATE] Bókun á orlofseign 43…" at bounding box center [784, 340] width 1568 height 681
drag, startPoint x: 853, startPoint y: 229, endPoint x: 872, endPoint y: 237, distance: 20.6
click at [872, 227] on div "Punktar -20 Eftirstöðvar -12" at bounding box center [801, 221] width 201 height 22
click at [960, 368] on div "Punktar Samtals punktar : -12 Punktar [DATE] Bókun á orlofseign 43000 Punktar -…" at bounding box center [784, 220] width 1568 height 341
drag, startPoint x: 491, startPoint y: 226, endPoint x: 367, endPoint y: 226, distance: 124.0
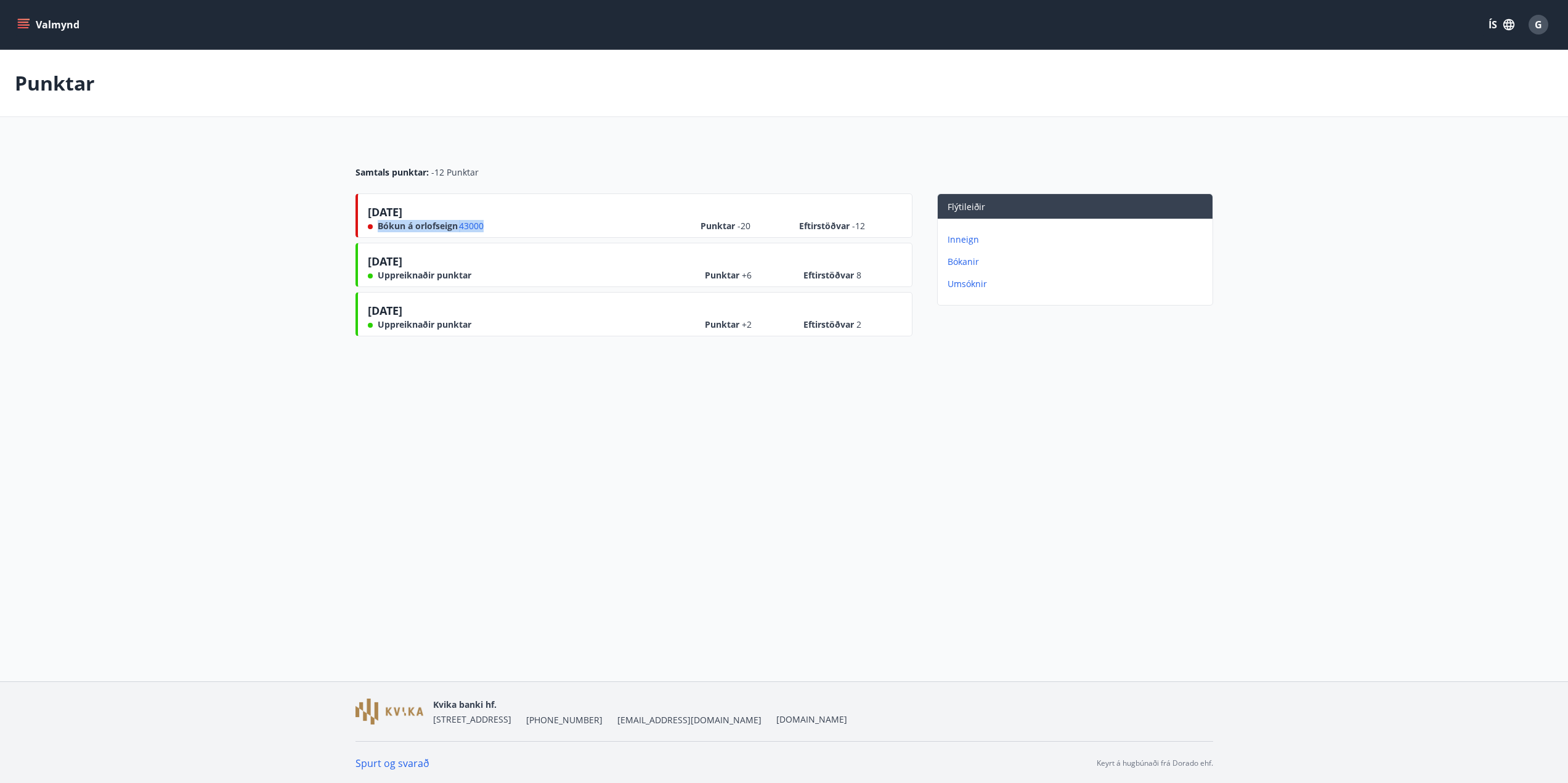
click at [367, 226] on div "[DATE] Bókun á orlofseign 43000 Punktar -20 Eftirstöðvar -12" at bounding box center [634, 215] width 557 height 45
click at [743, 423] on div "Valmynd ÍS G Punktar Samtals punktar : -12 Punktar [DATE] Bókun á orlofseign 43…" at bounding box center [784, 340] width 1568 height 681
click at [968, 264] on p "Bókanir" at bounding box center [1077, 262] width 260 height 12
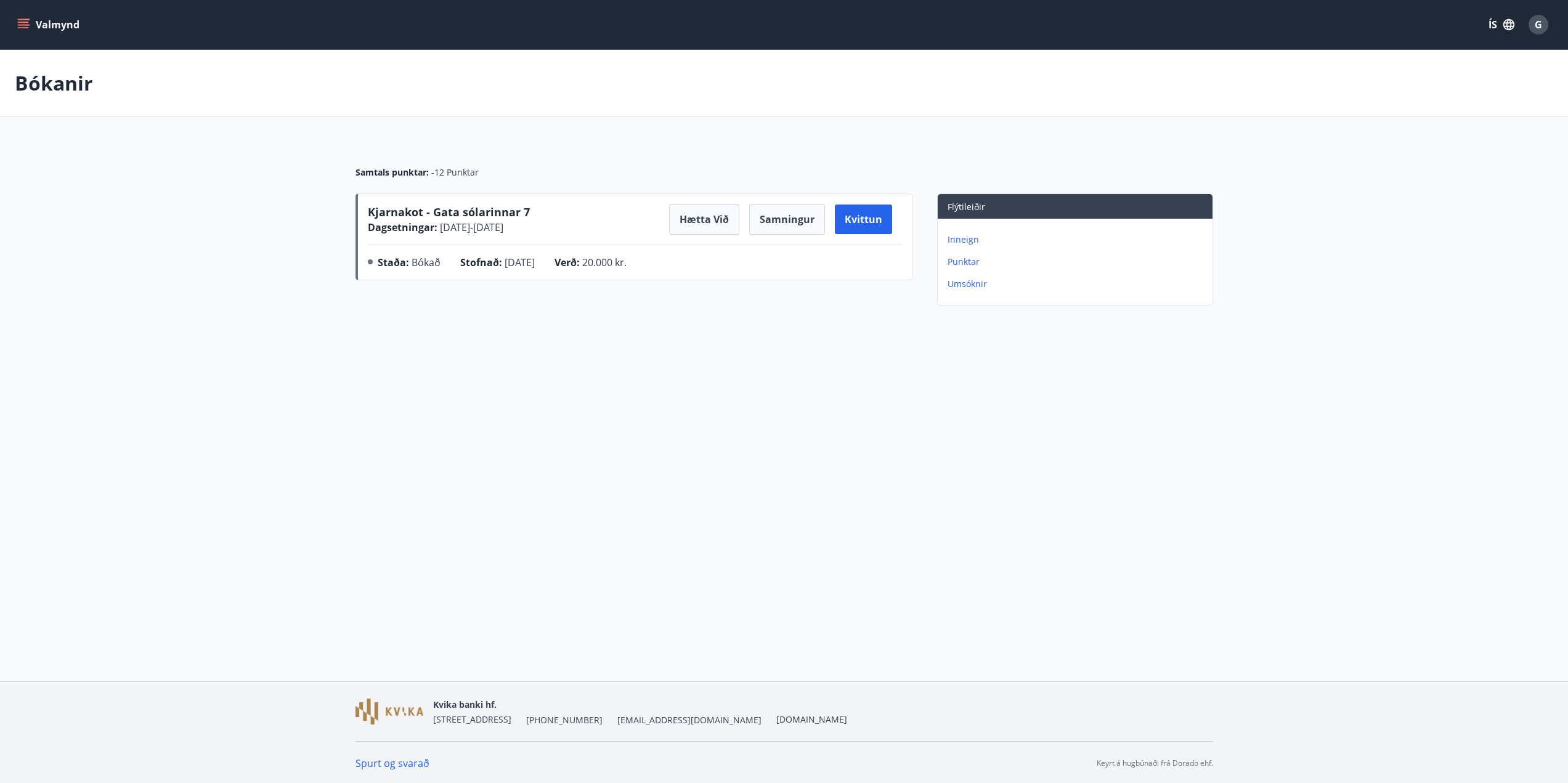
drag, startPoint x: 740, startPoint y: 379, endPoint x: 720, endPoint y: 362, distance: 26.2
click at [740, 379] on div "Valmynd ÍS G Bókanir Samtals punktar : -12 Punktar Kjarnakot - Gata sólarinnar …" at bounding box center [784, 340] width 1568 height 681
click at [452, 212] on span "Kjarnakot - Gata sólarinnar 7" at bounding box center [449, 211] width 162 height 15
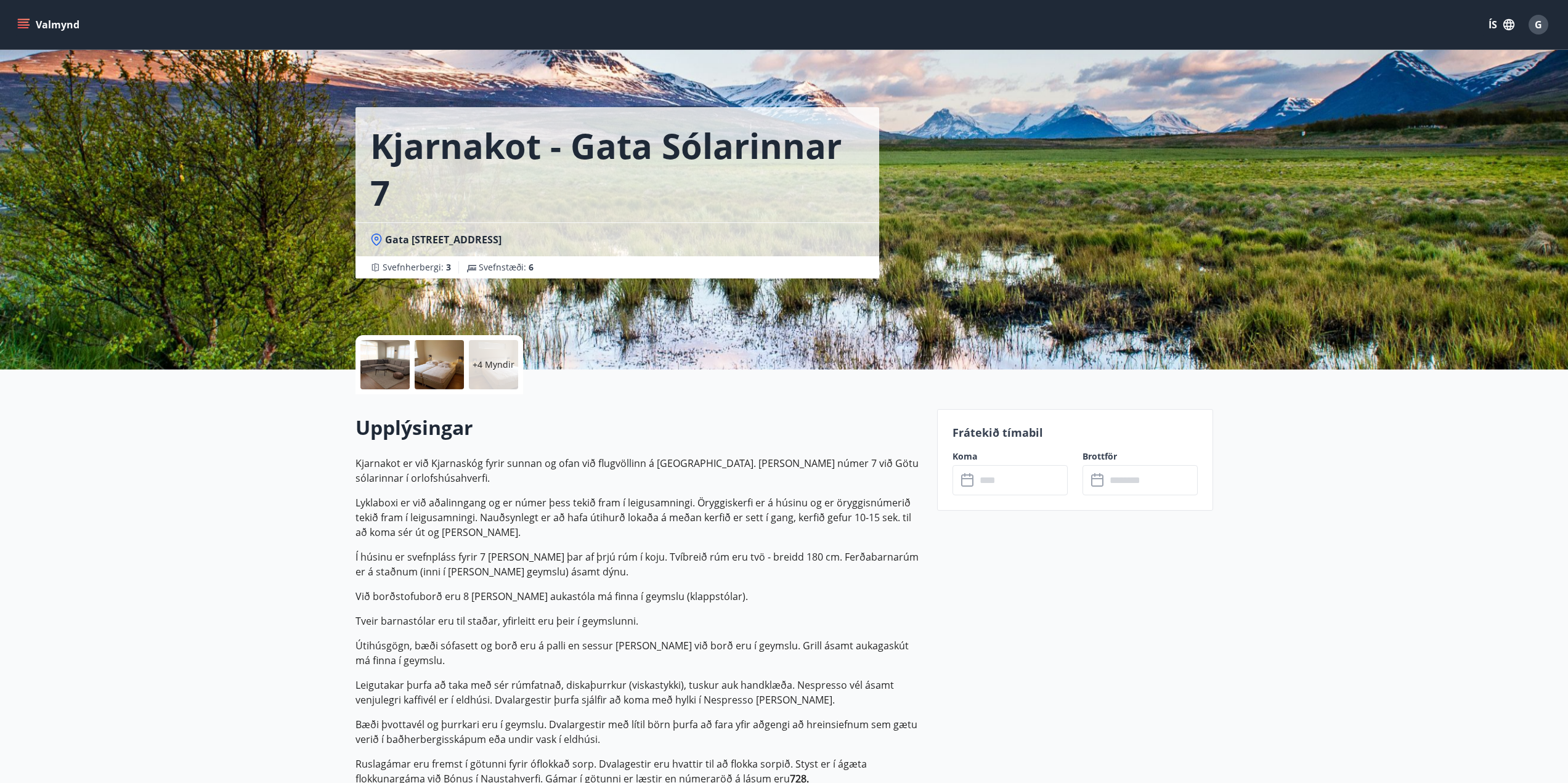
click at [486, 372] on div "+4 Myndir" at bounding box center [494, 365] width 49 height 49
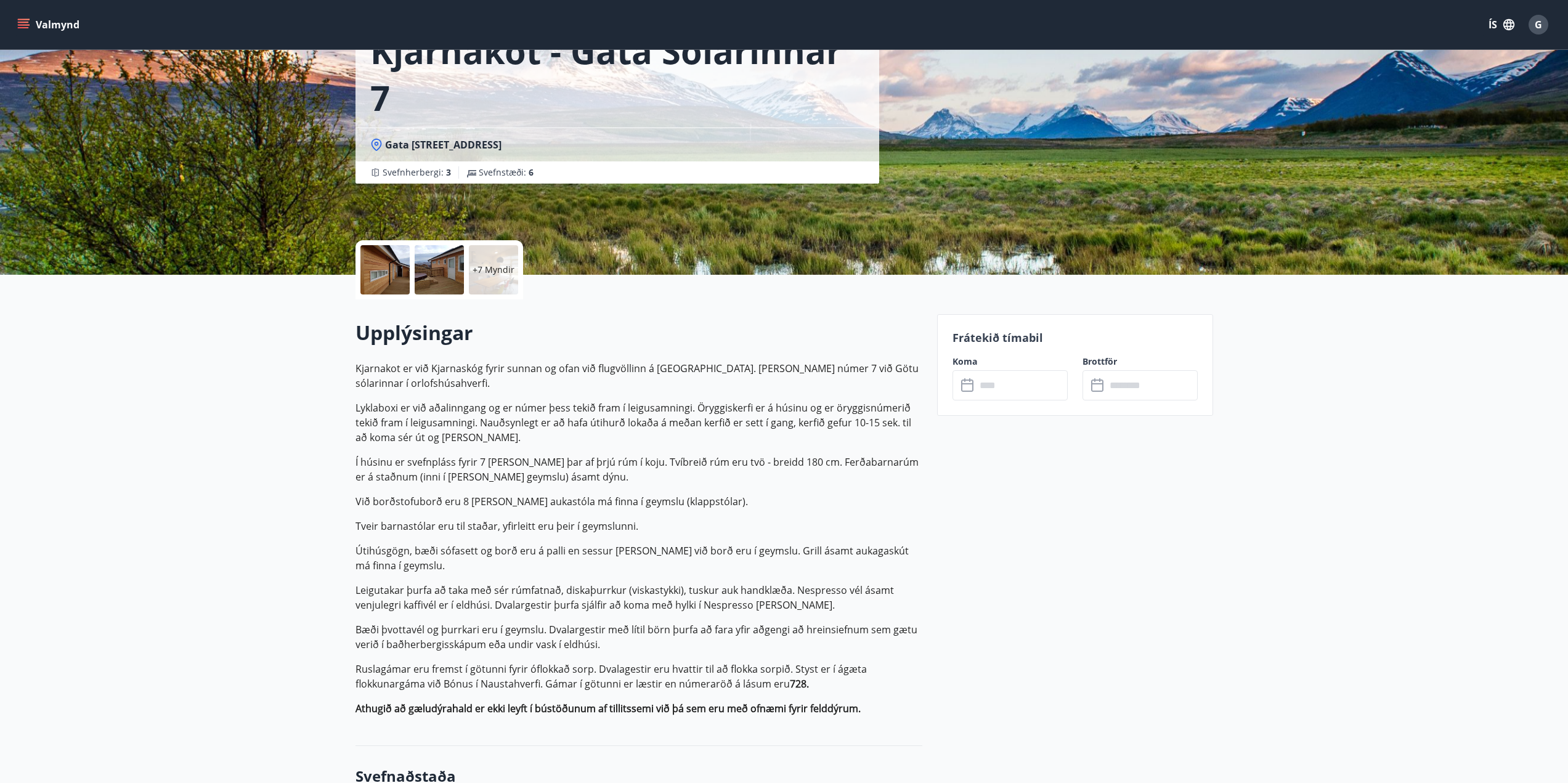
scroll to position [184, 0]
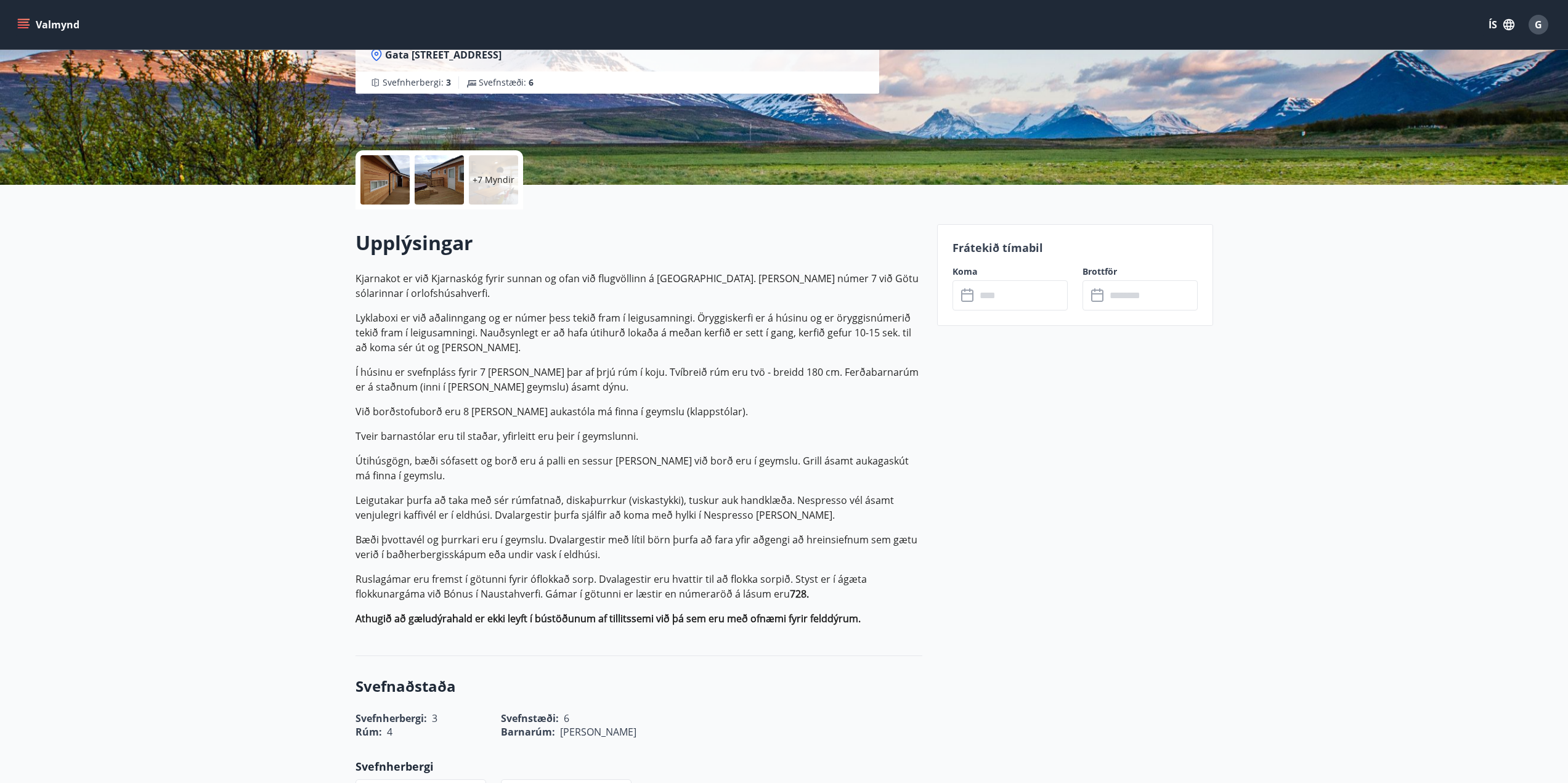
drag, startPoint x: 246, startPoint y: 423, endPoint x: 255, endPoint y: 426, distance: 9.5
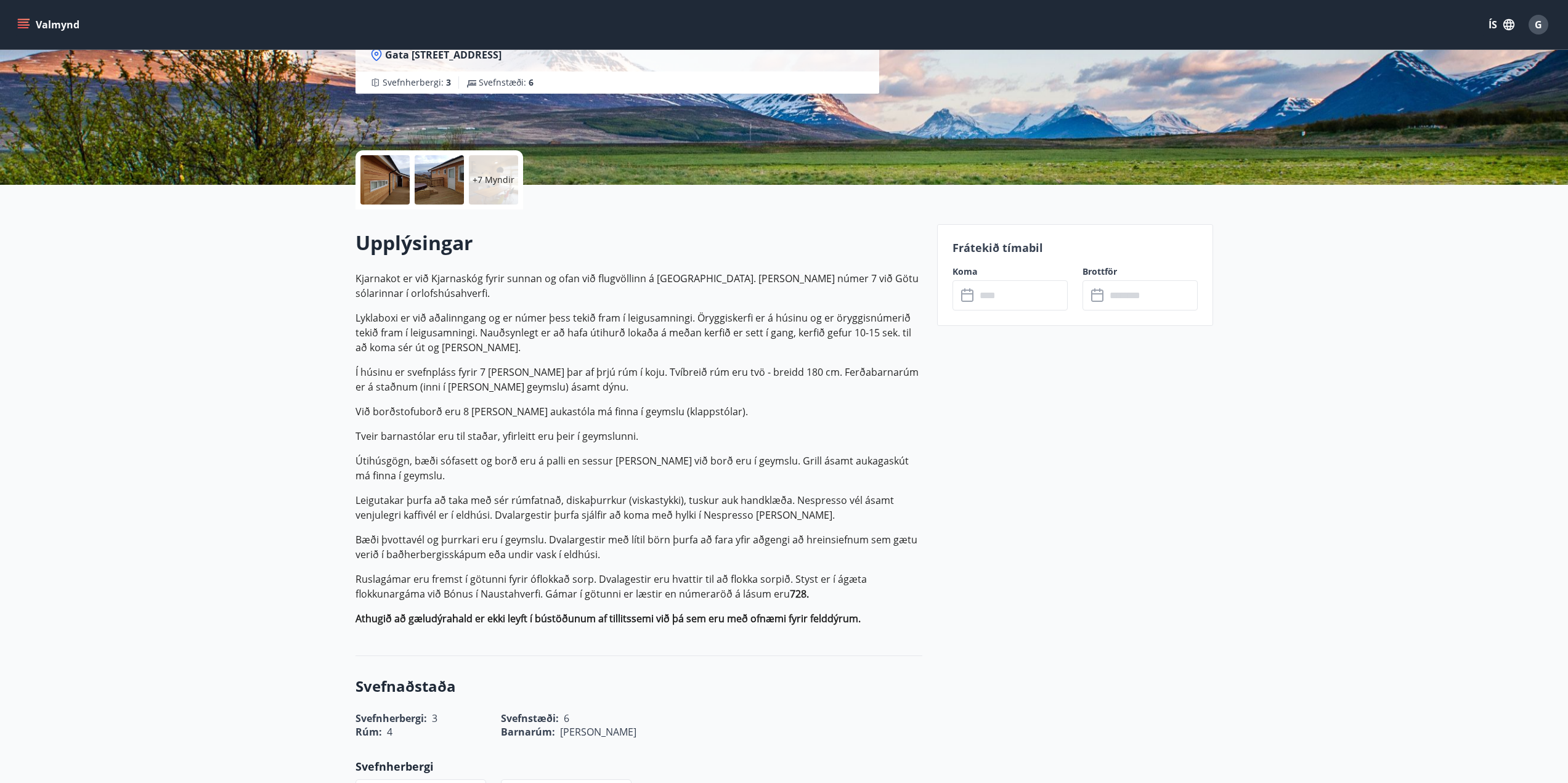
scroll to position [123, 0]
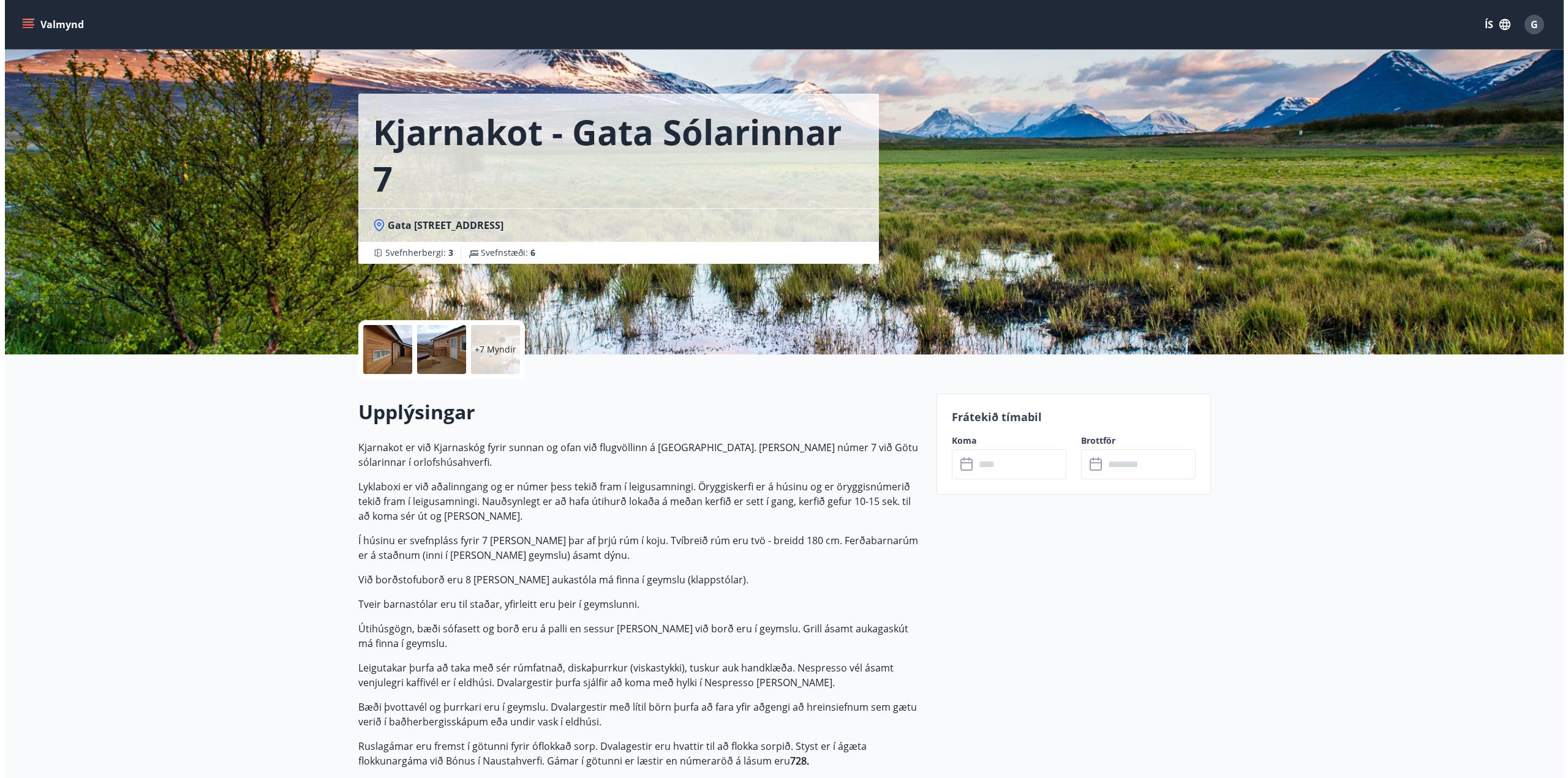
scroll to position [0, 0]
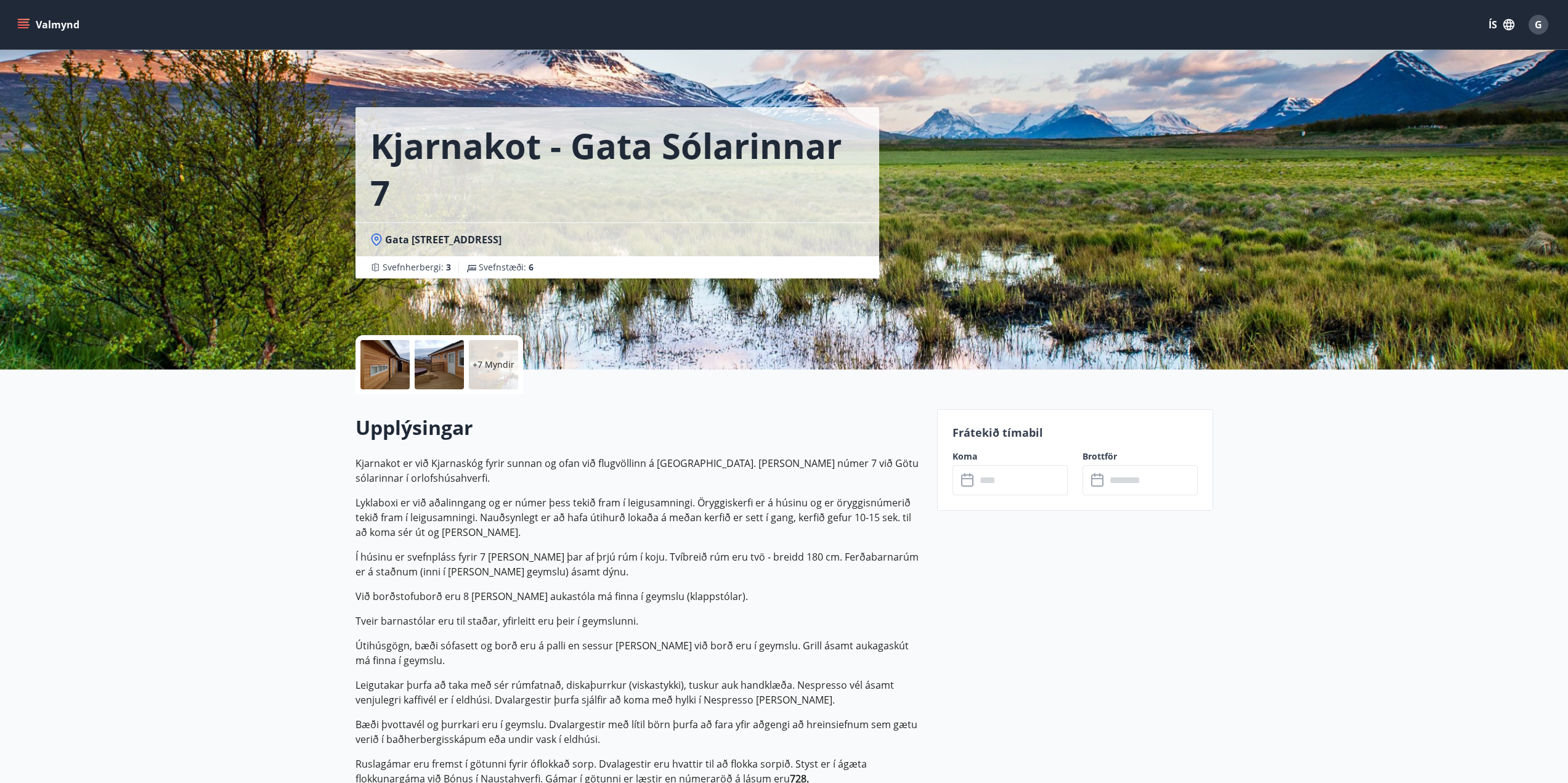
click at [1539, 23] on span "G" at bounding box center [1538, 24] width 7 height 14
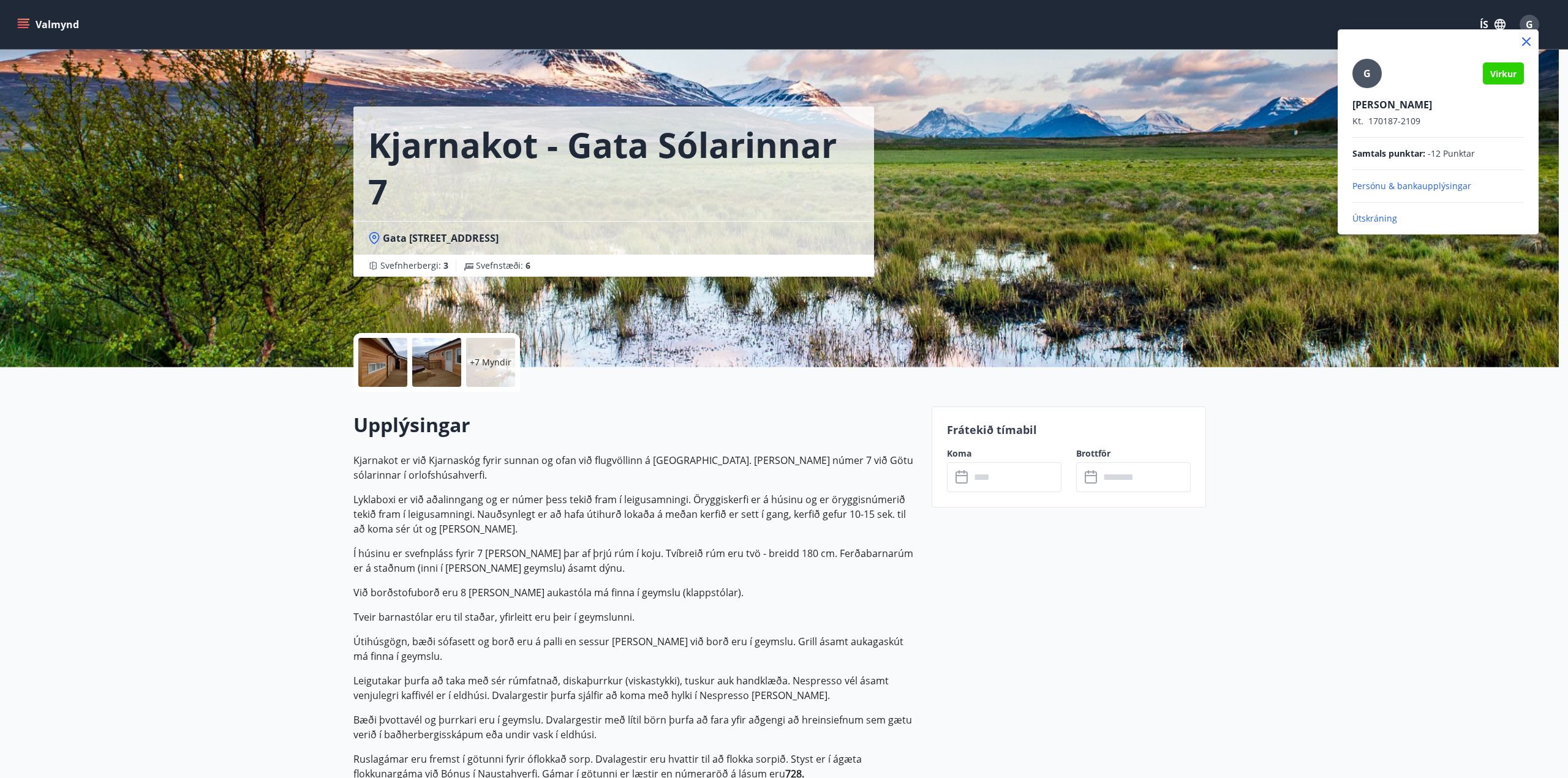
click at [1526, 40] on icon at bounding box center [1526, 41] width 15 height 15
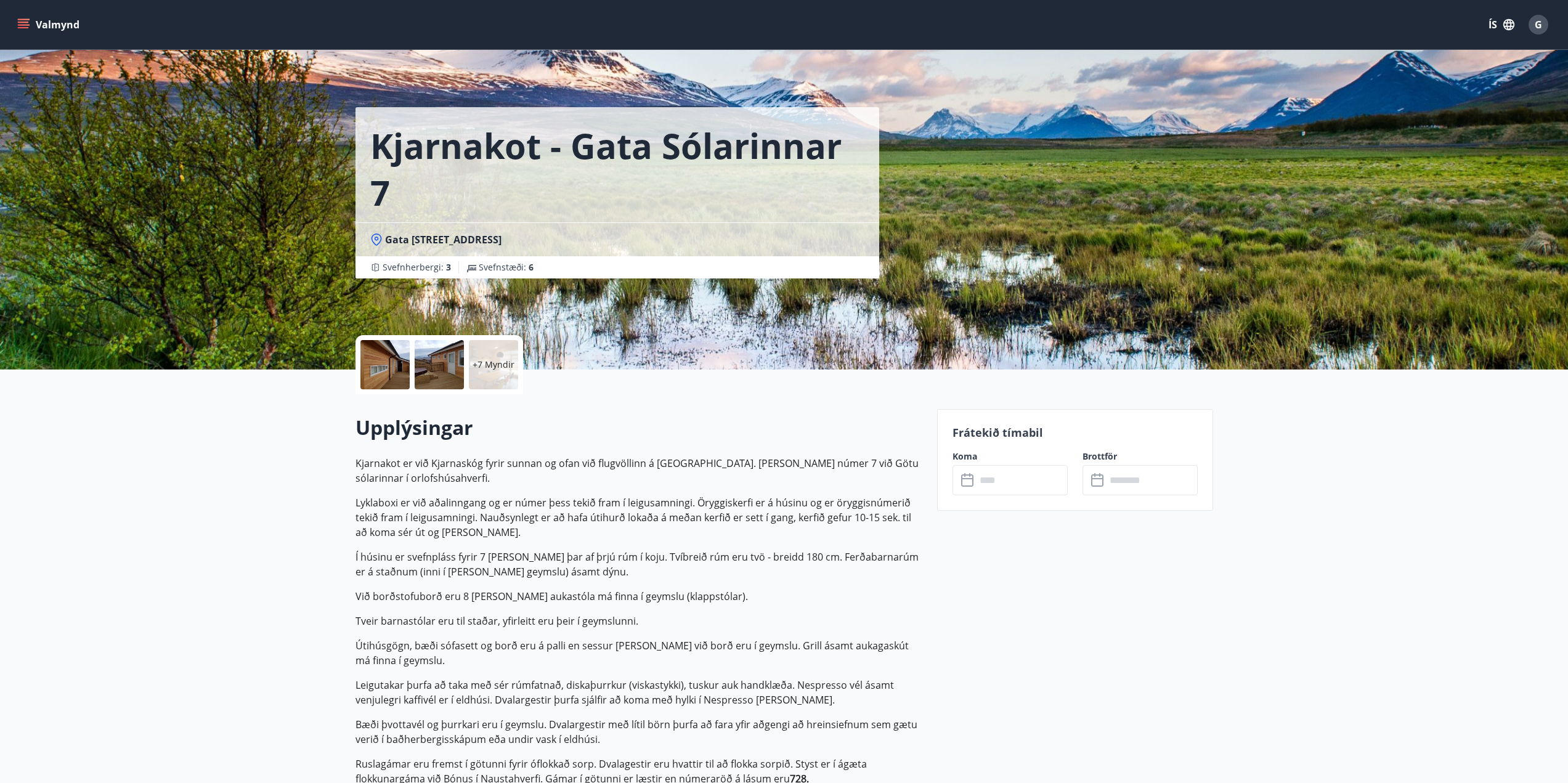
click at [46, 23] on button "Valmynd" at bounding box center [50, 25] width 70 height 22
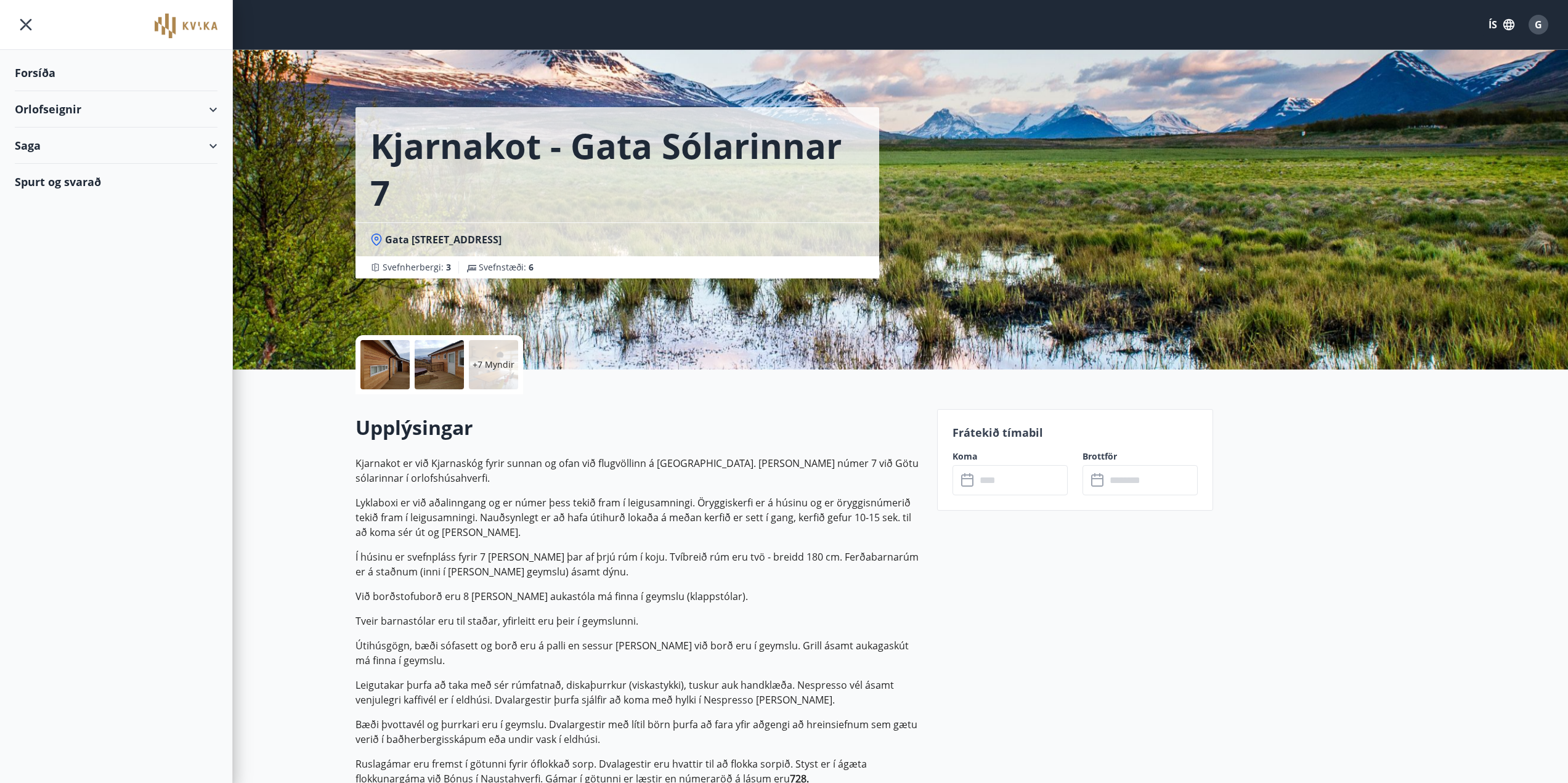
click at [68, 107] on div "Orlofseignir" at bounding box center [116, 110] width 203 height 37
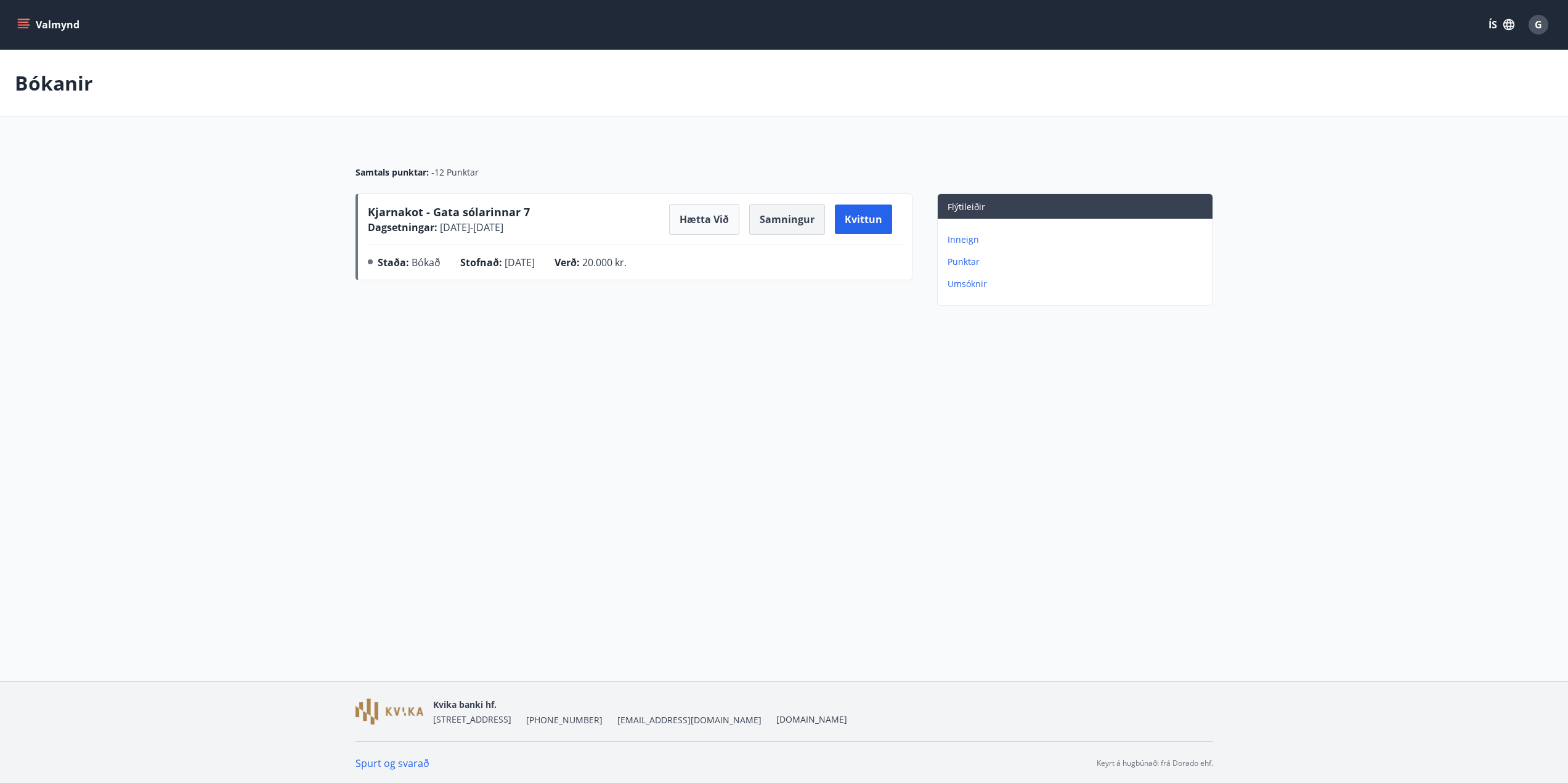
click at [782, 220] on button "Samningur" at bounding box center [786, 219] width 76 height 31
drag, startPoint x: 267, startPoint y: 429, endPoint x: 104, endPoint y: 483, distance: 171.7
click at [267, 429] on div "Valmynd ÍS G Bókanir Samtals punktar : -12 Punktar Kjarnakot - Gata sólarinnar …" at bounding box center [784, 340] width 1568 height 681
click at [534, 349] on div "Bókanir Samtals punktar : -12 Punktar Kjarnakot - Gata sólarinnar 7 Dagsetninga…" at bounding box center [784, 205] width 1568 height 310
click at [1543, 22] on div "G" at bounding box center [1539, 25] width 20 height 20
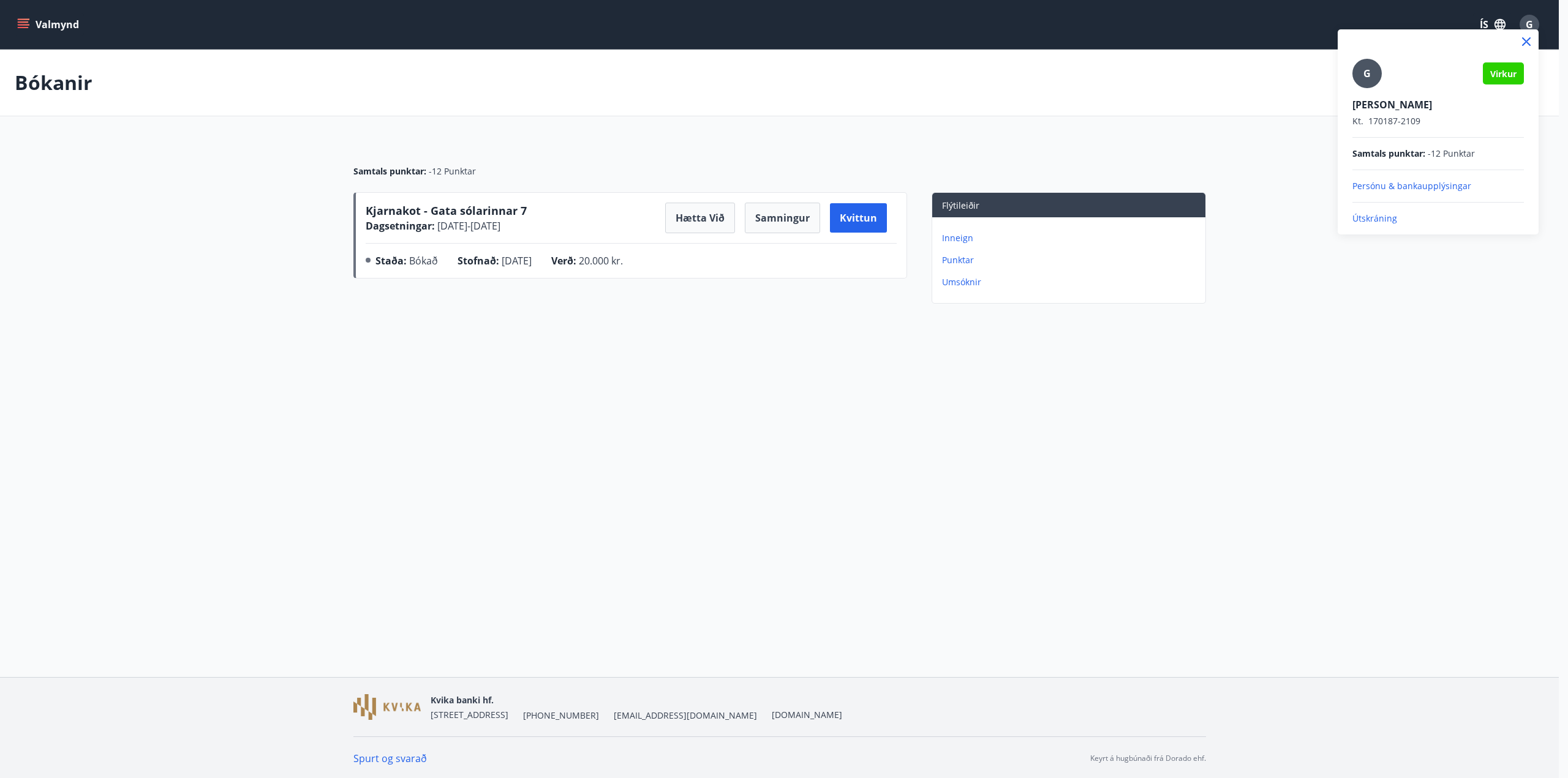
click at [1396, 188] on p "Persónu & bankaupplýsingar" at bounding box center [1438, 186] width 172 height 12
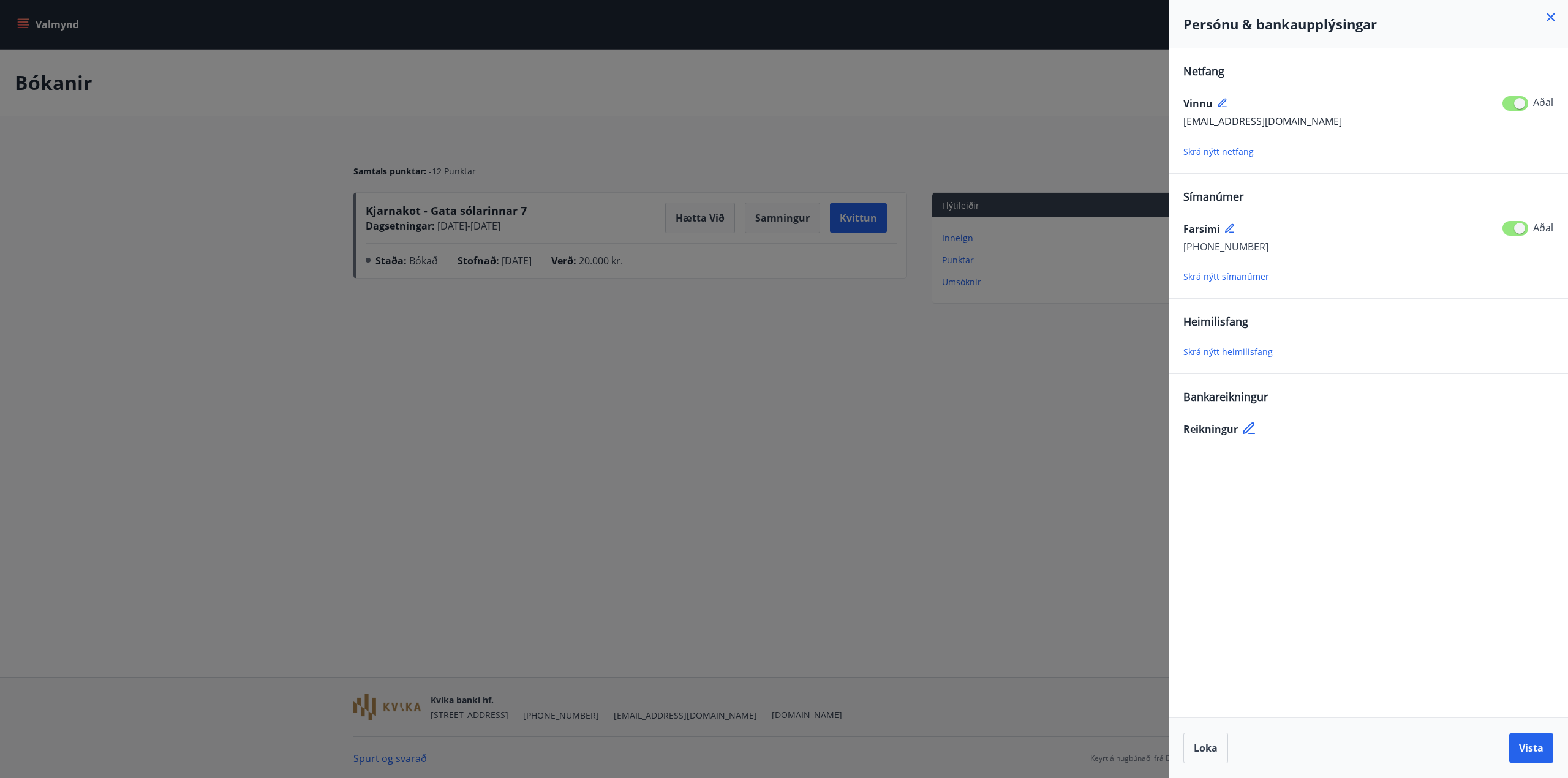
click at [1552, 14] on icon at bounding box center [1551, 17] width 15 height 15
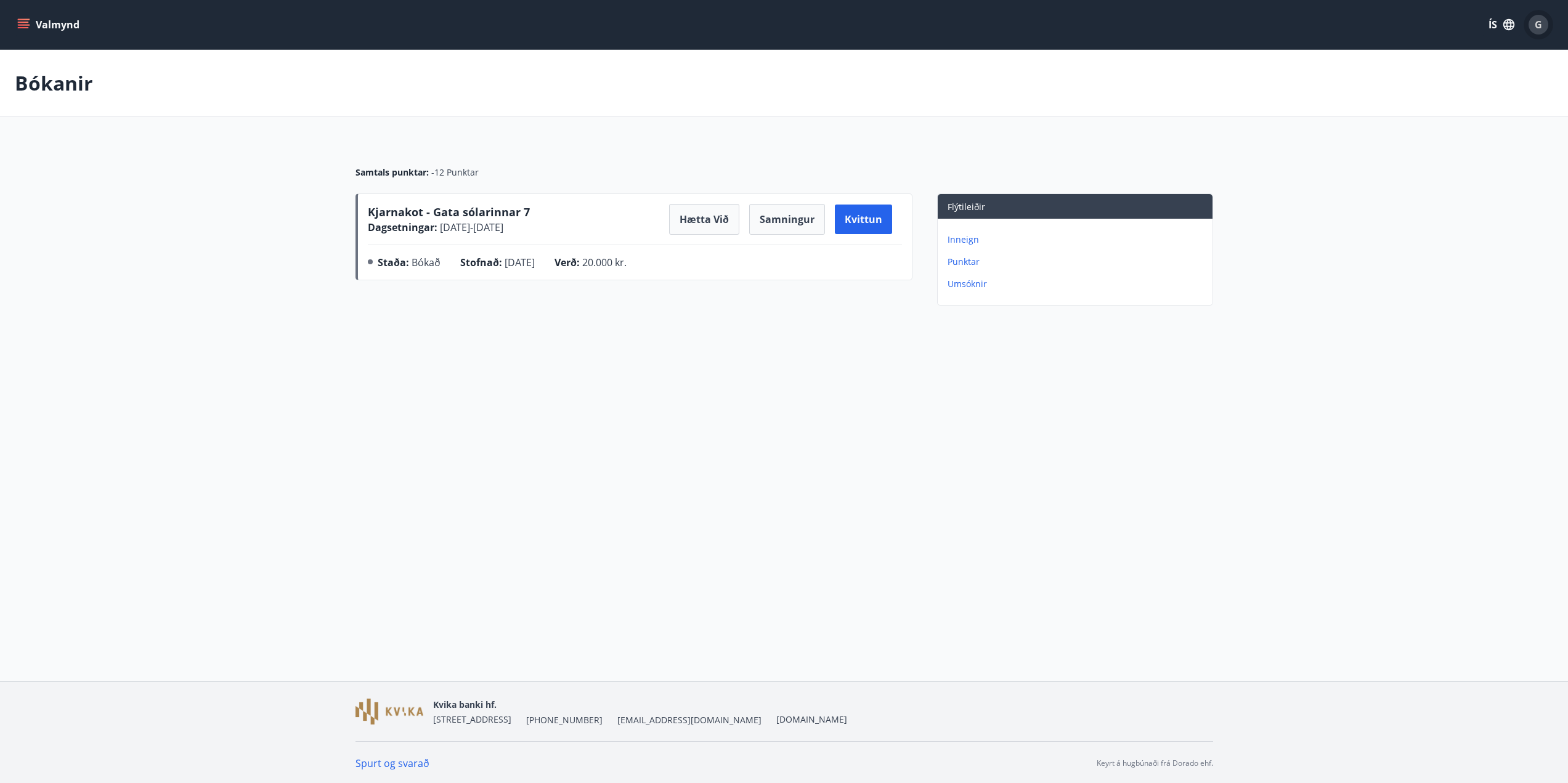
click at [1539, 25] on span "G" at bounding box center [1538, 24] width 7 height 14
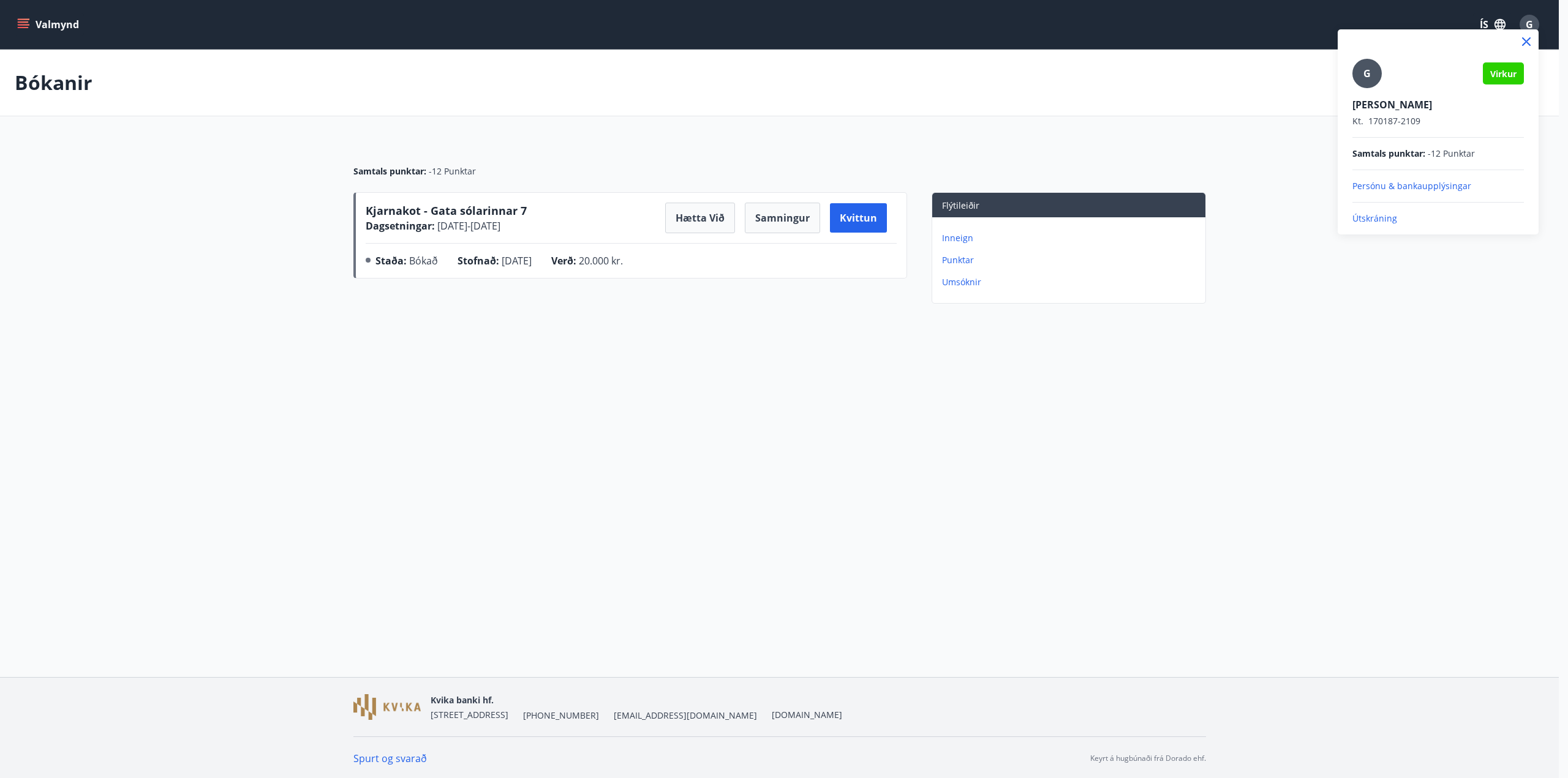
click at [1379, 220] on p "Útskráning" at bounding box center [1438, 218] width 172 height 12
